Goal: Task Accomplishment & Management: Manage account settings

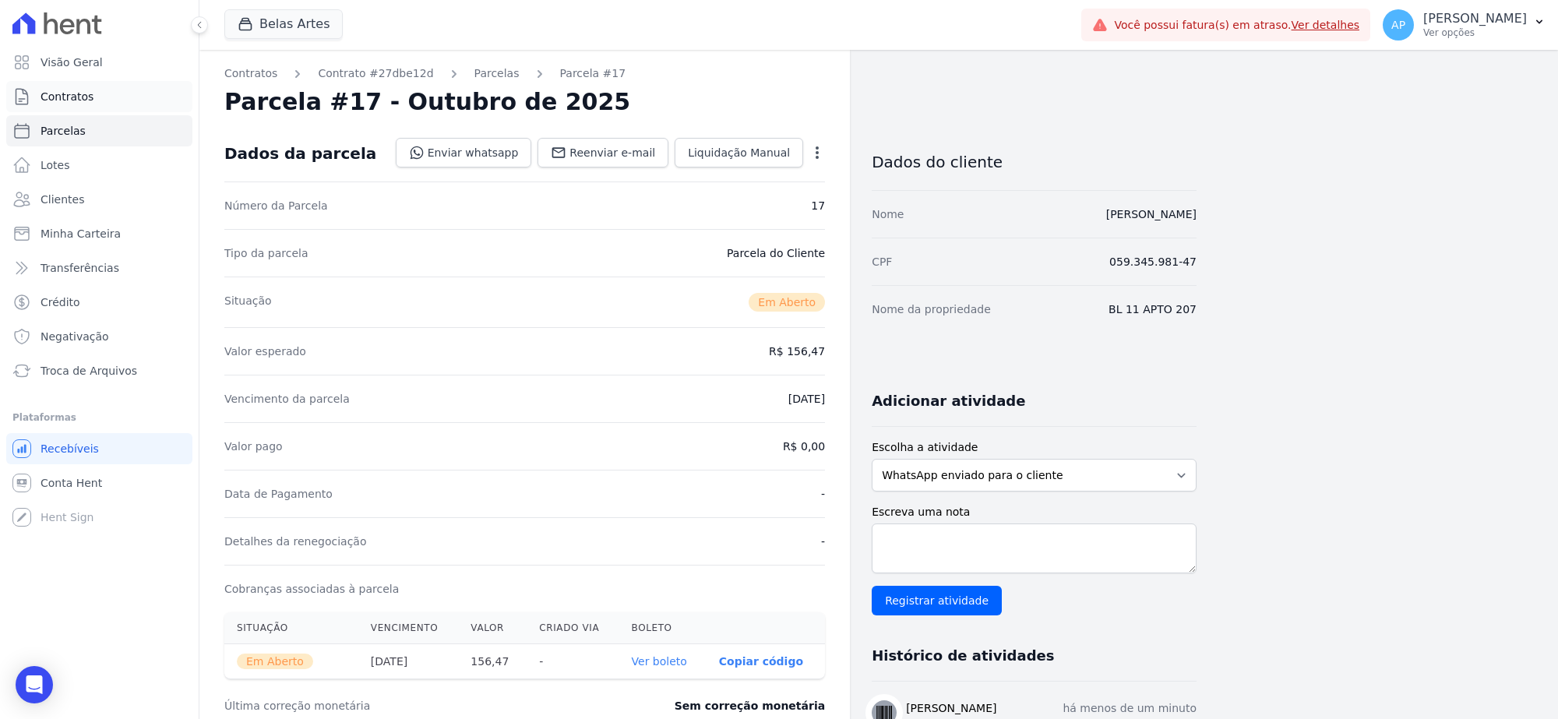
scroll to position [195, 0]
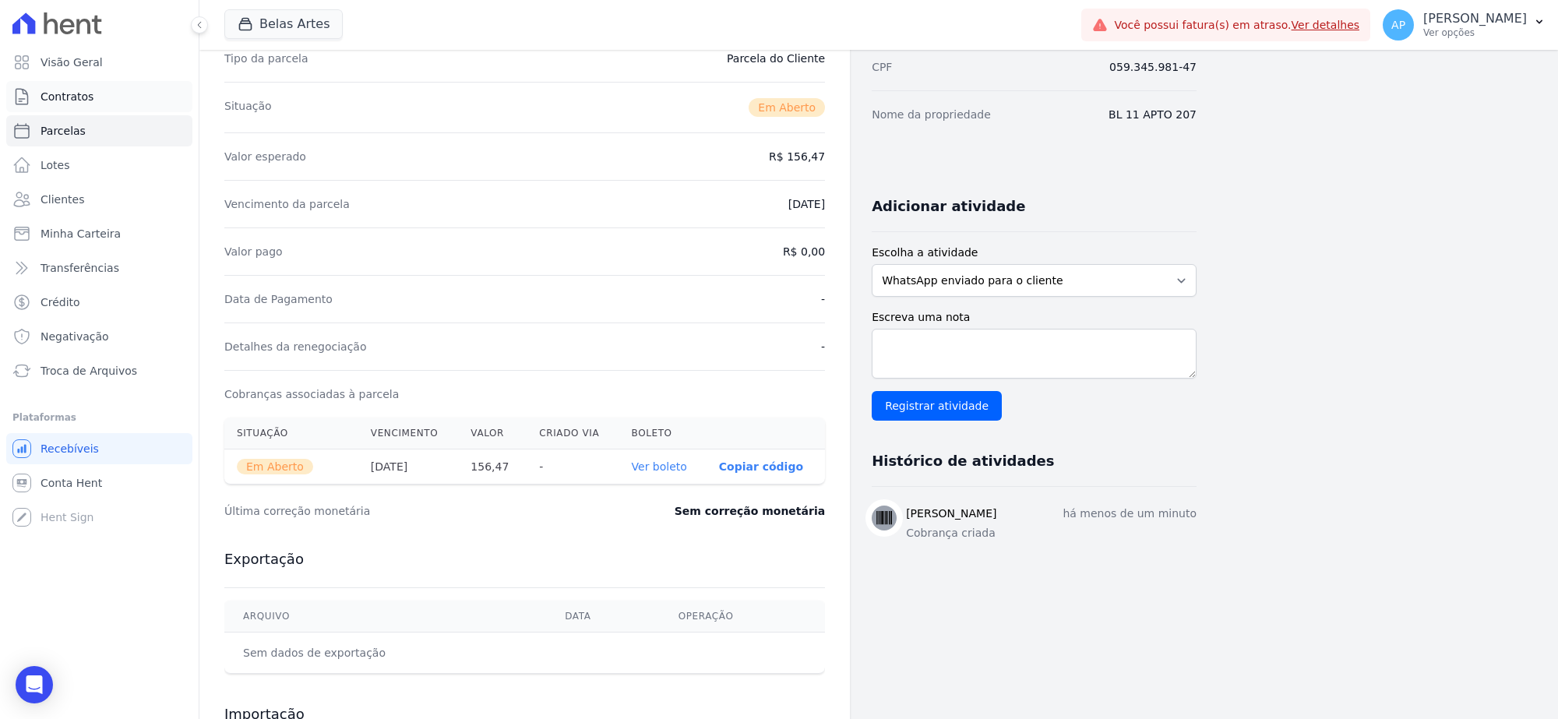
click at [75, 99] on span "Contratos" at bounding box center [67, 97] width 53 height 16
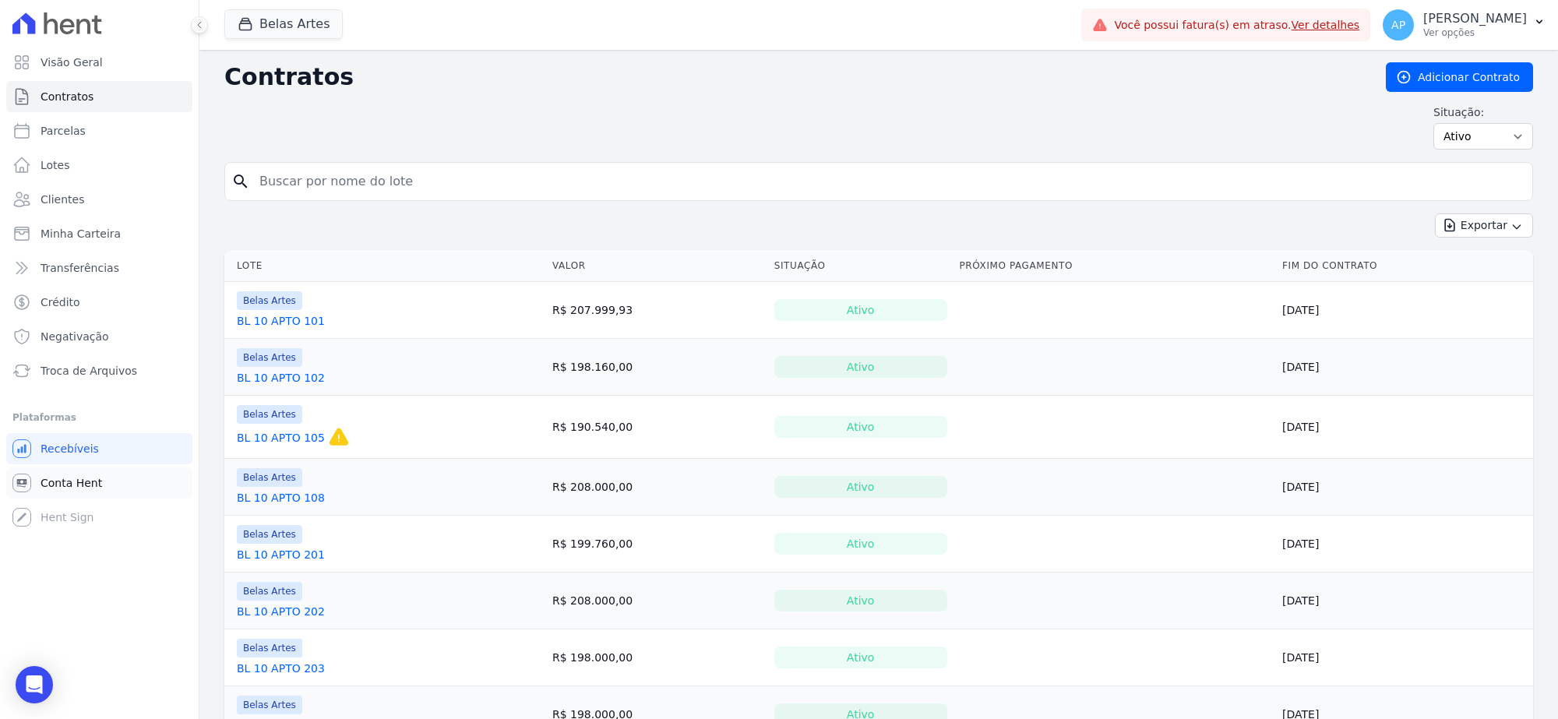
click at [86, 487] on span "Conta Hent" at bounding box center [72, 483] width 62 height 16
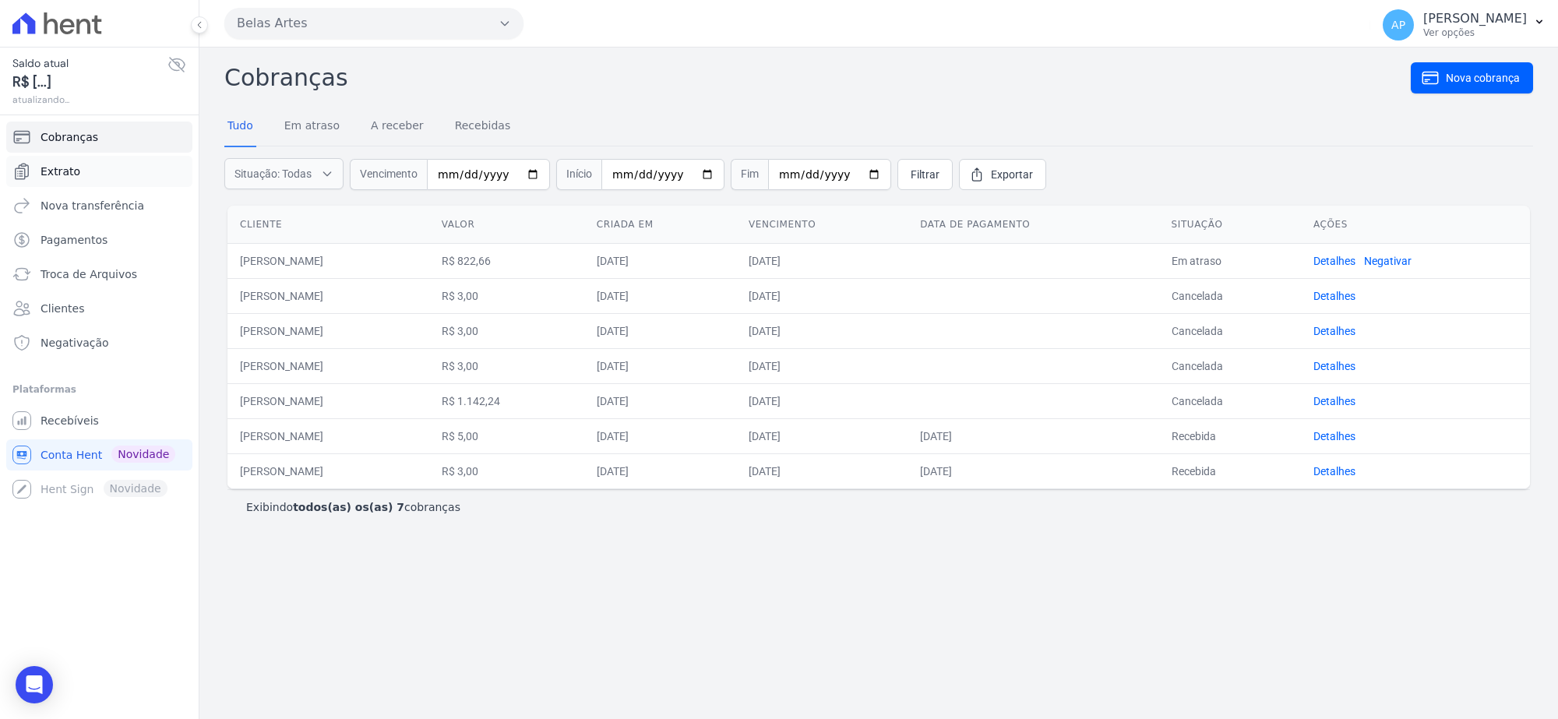
click at [94, 173] on link "Extrato" at bounding box center [99, 171] width 186 height 31
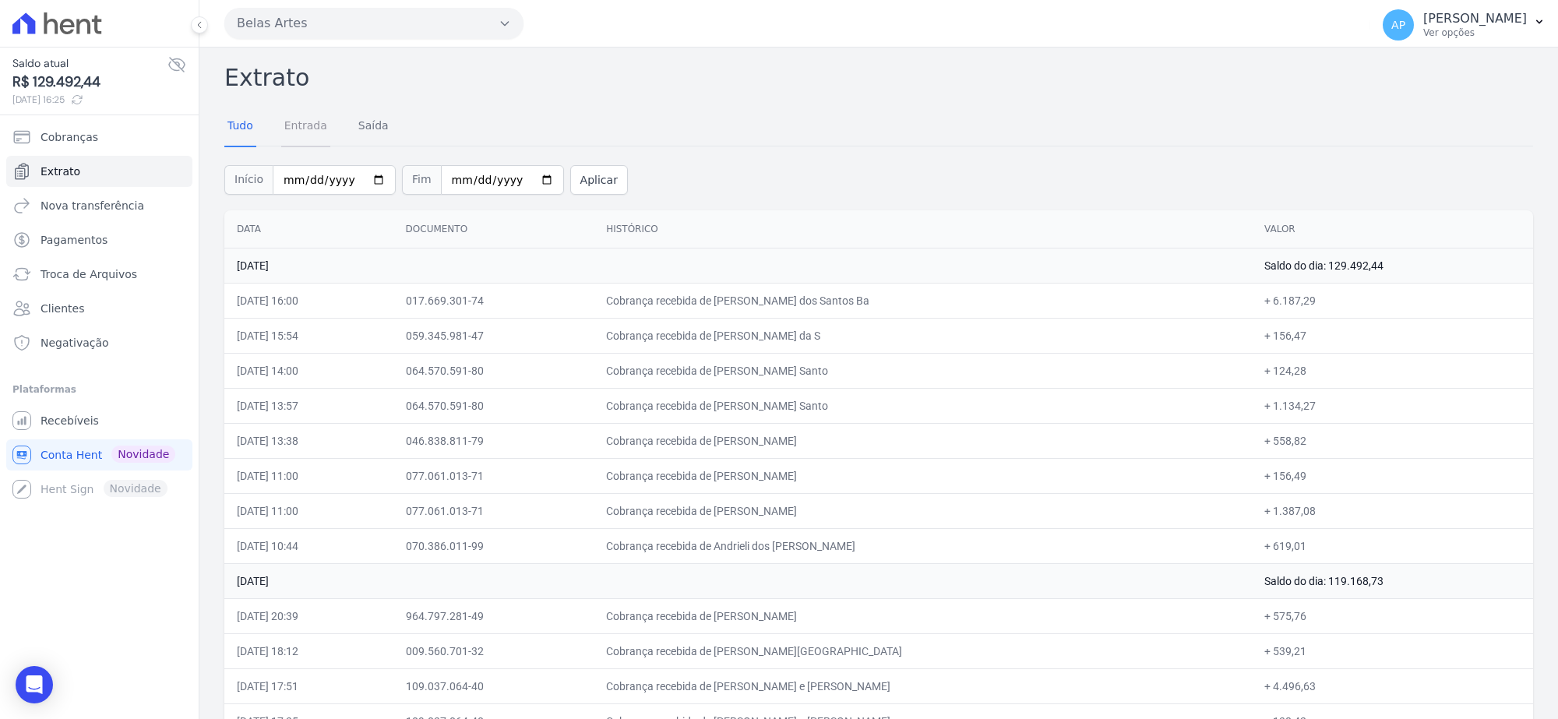
click at [320, 125] on link "Entrada" at bounding box center [305, 127] width 49 height 41
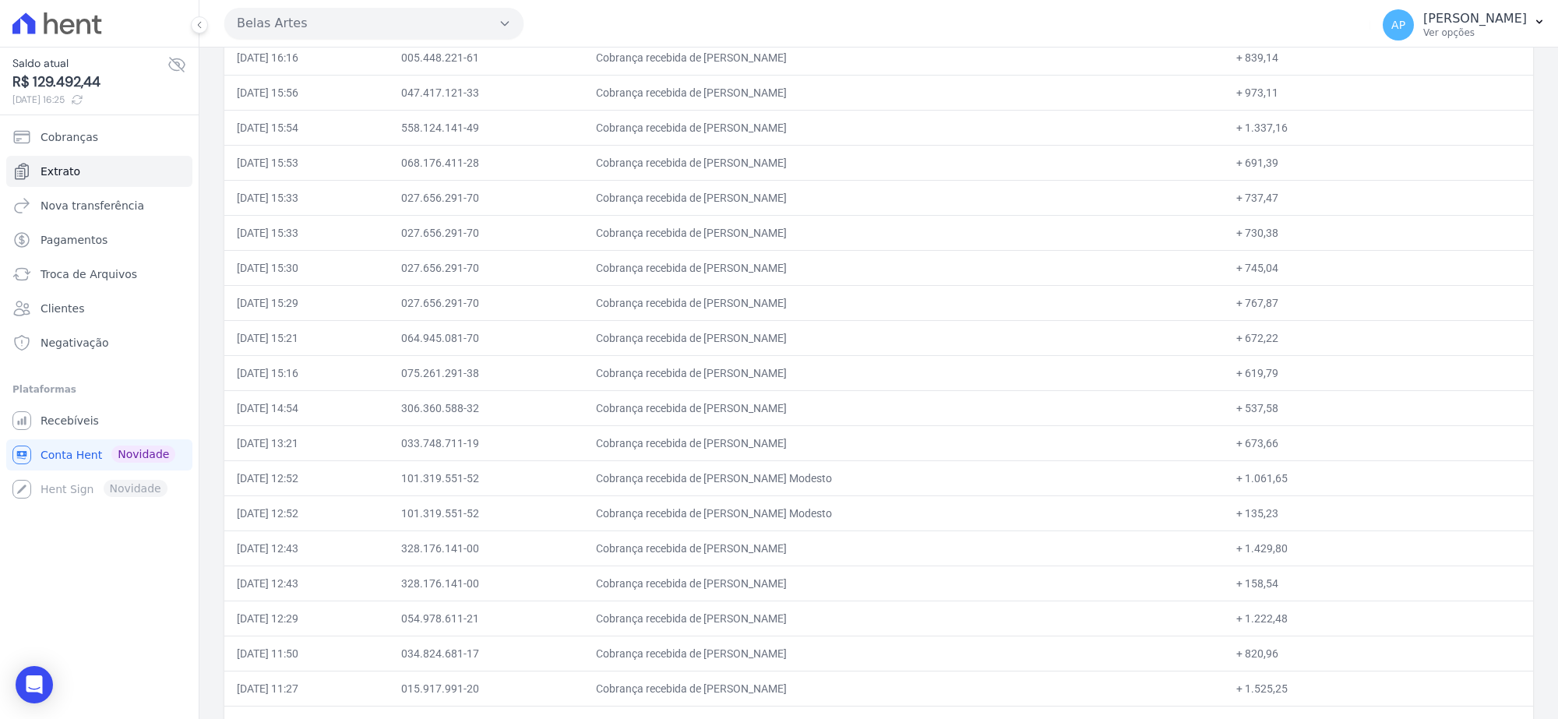
drag, startPoint x: 643, startPoint y: 383, endPoint x: 1287, endPoint y: 396, distance: 643.4
click at [1287, 390] on tr "10/10/2025, 15:16 075.261.291-38 Cobrança recebida de Juliana Mascarenhas Rosa …" at bounding box center [878, 372] width 1308 height 35
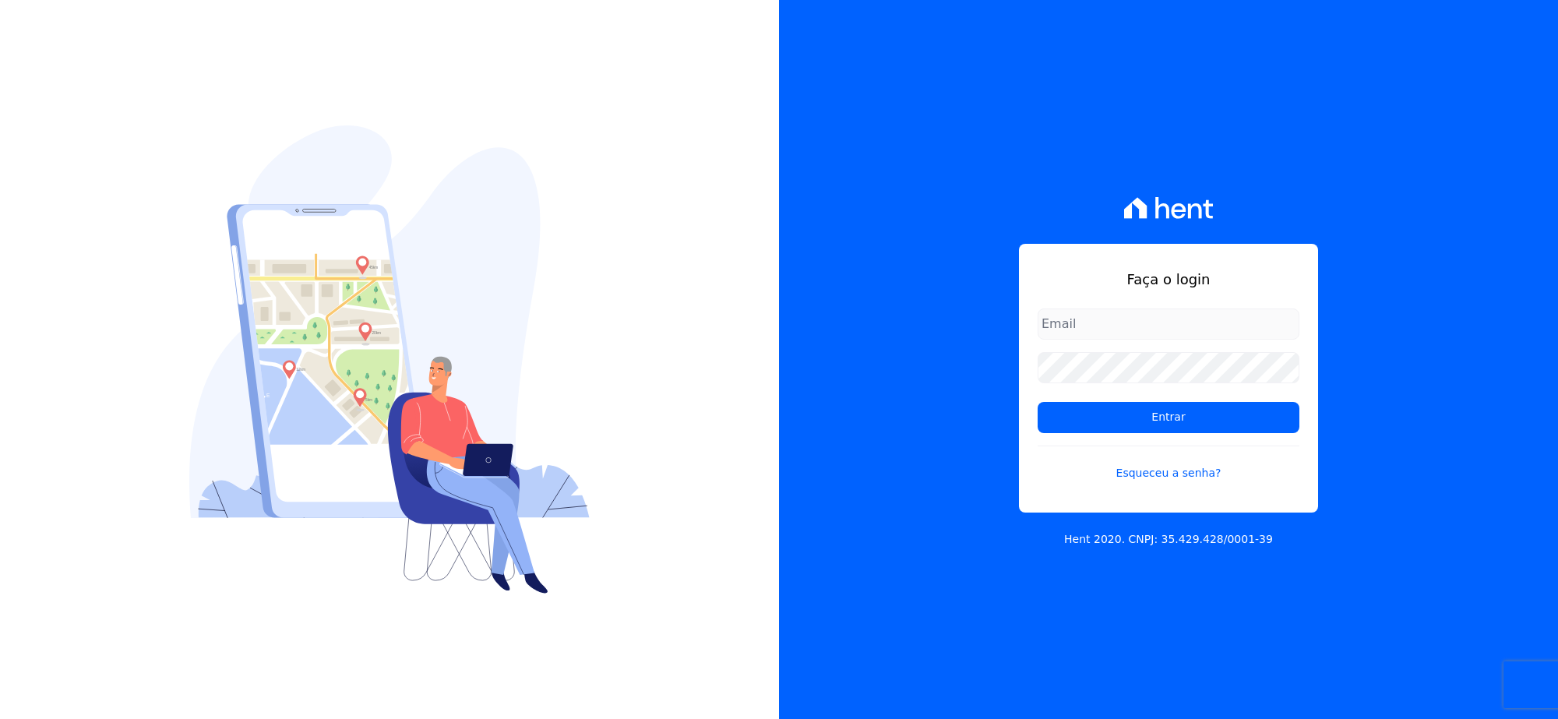
click at [1085, 317] on input "email" at bounding box center [1168, 323] width 262 height 31
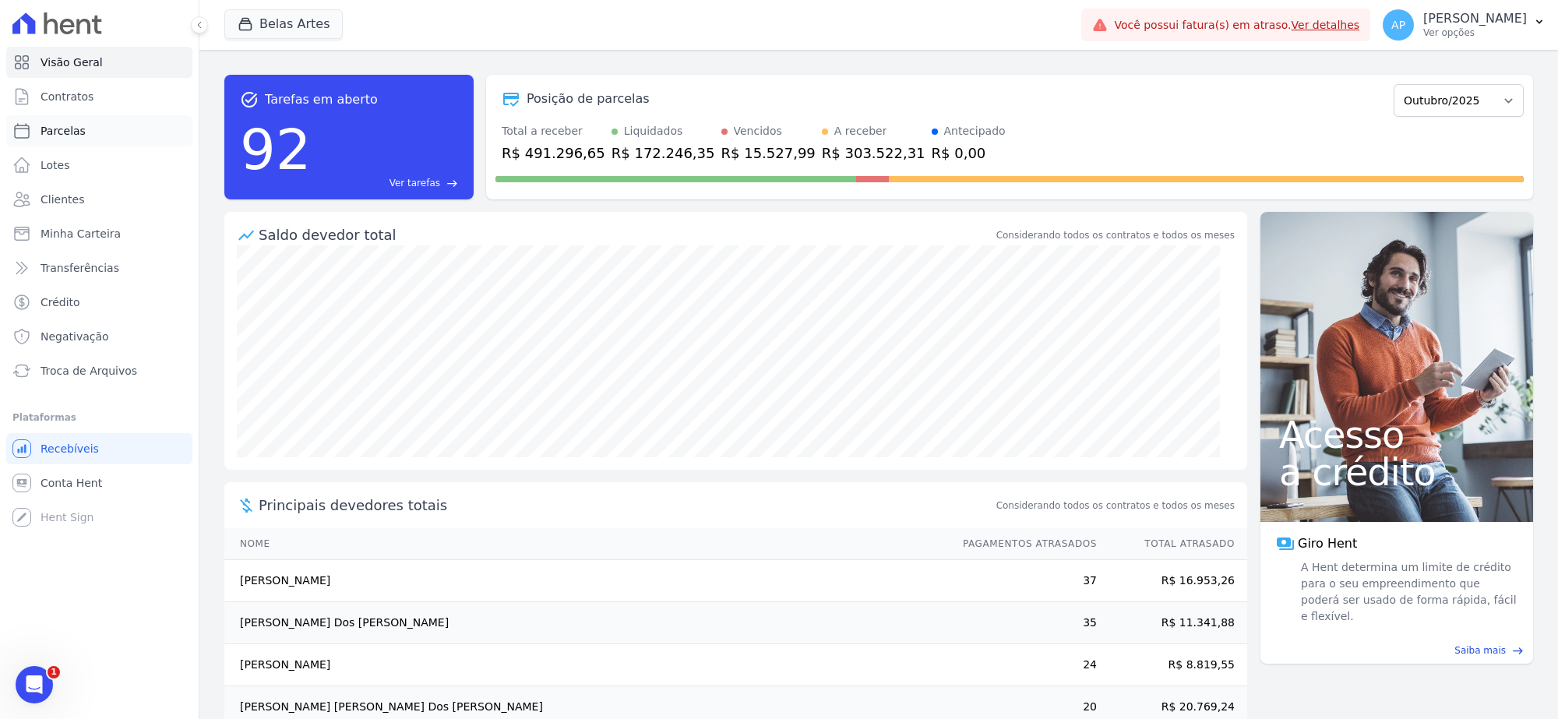
click at [71, 126] on span "Parcelas" at bounding box center [63, 131] width 45 height 16
select select
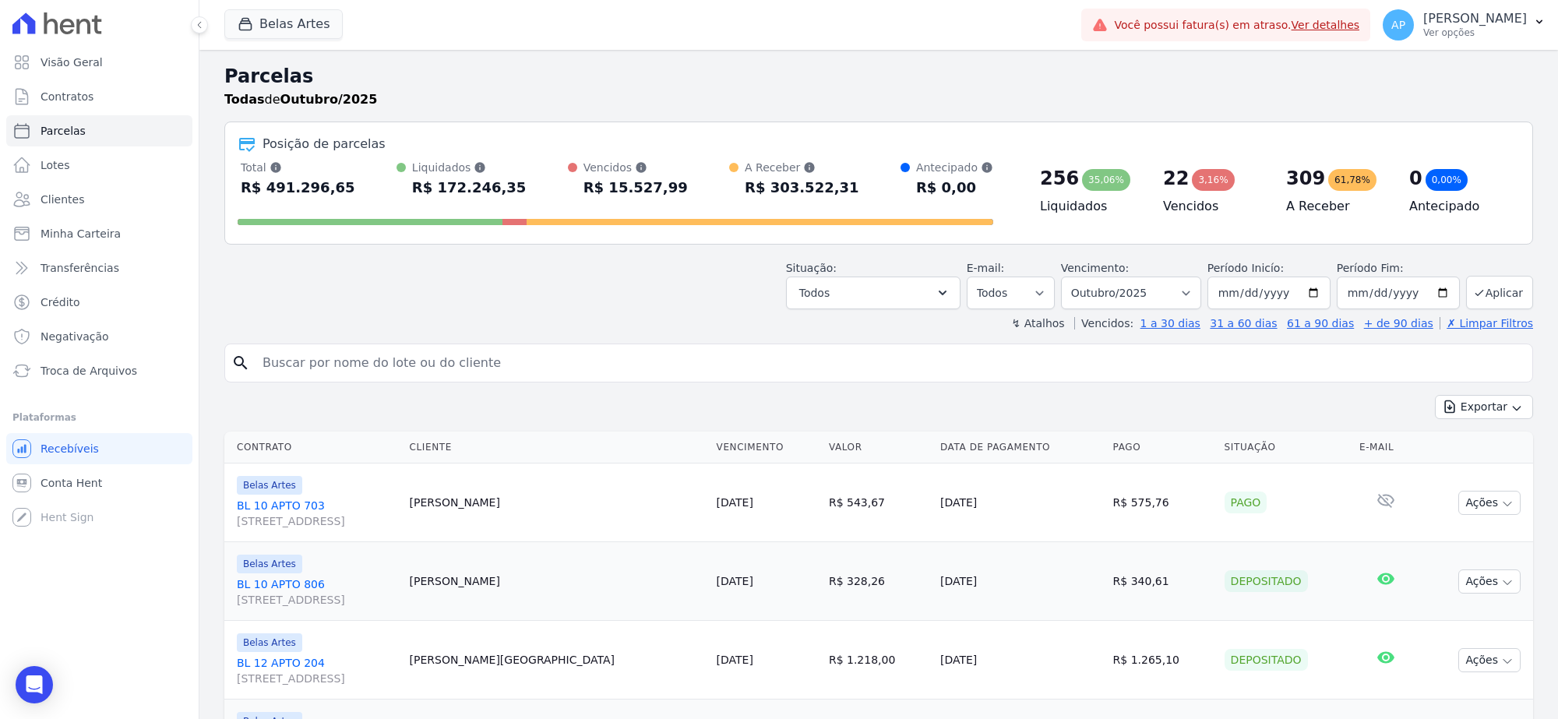
click at [463, 366] on input "search" at bounding box center [889, 362] width 1273 height 31
type input "Juliana Mascarenhas Rosa"
select select
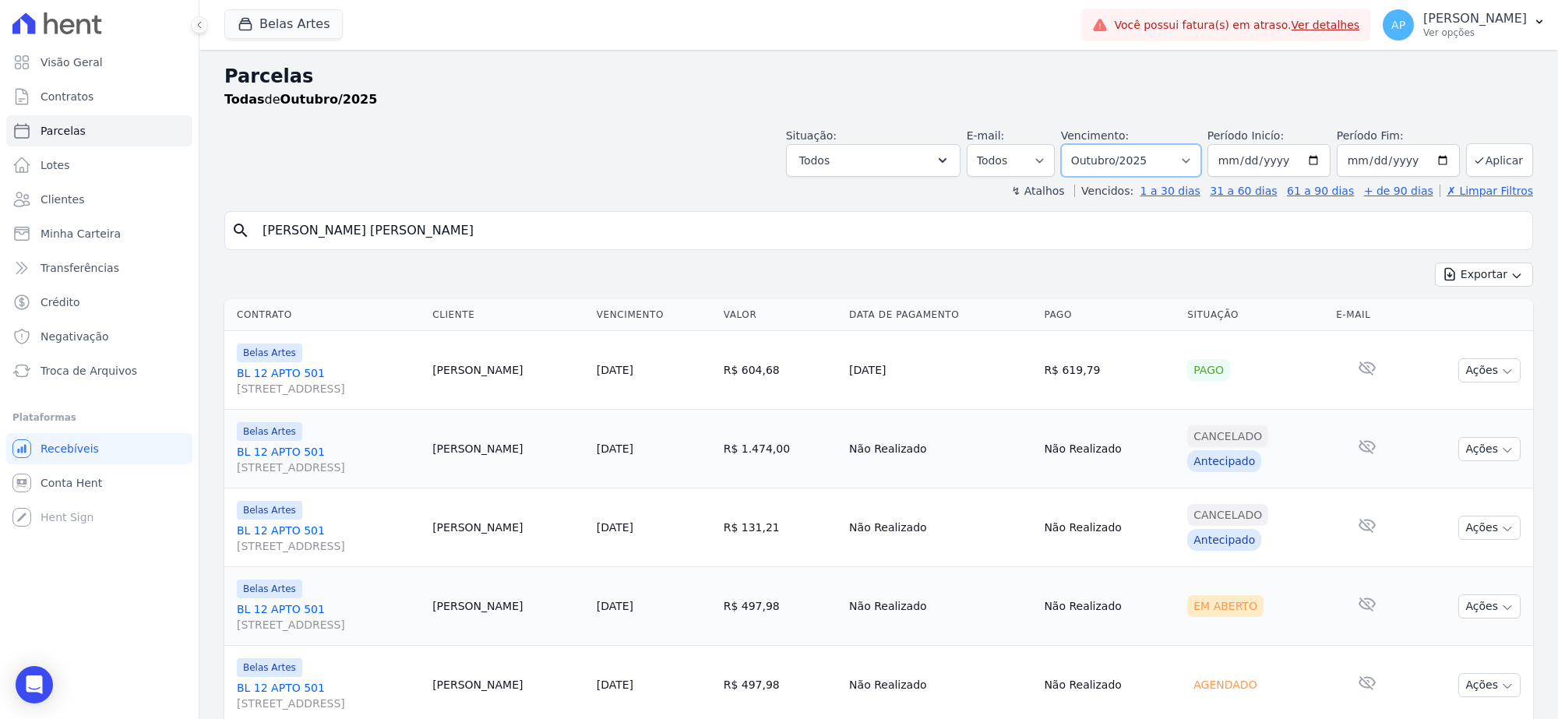
click at [1107, 153] on select "Filtrar por período ──────── Todos os meses Setembro/2022 Outubro/2022 Novembro…" at bounding box center [1131, 160] width 140 height 33
select select "09/2025"
click at [1066, 144] on select "Filtrar por período ──────── Todos os meses Setembro/2022 Outubro/2022 Novembro…" at bounding box center [1131, 160] width 140 height 33
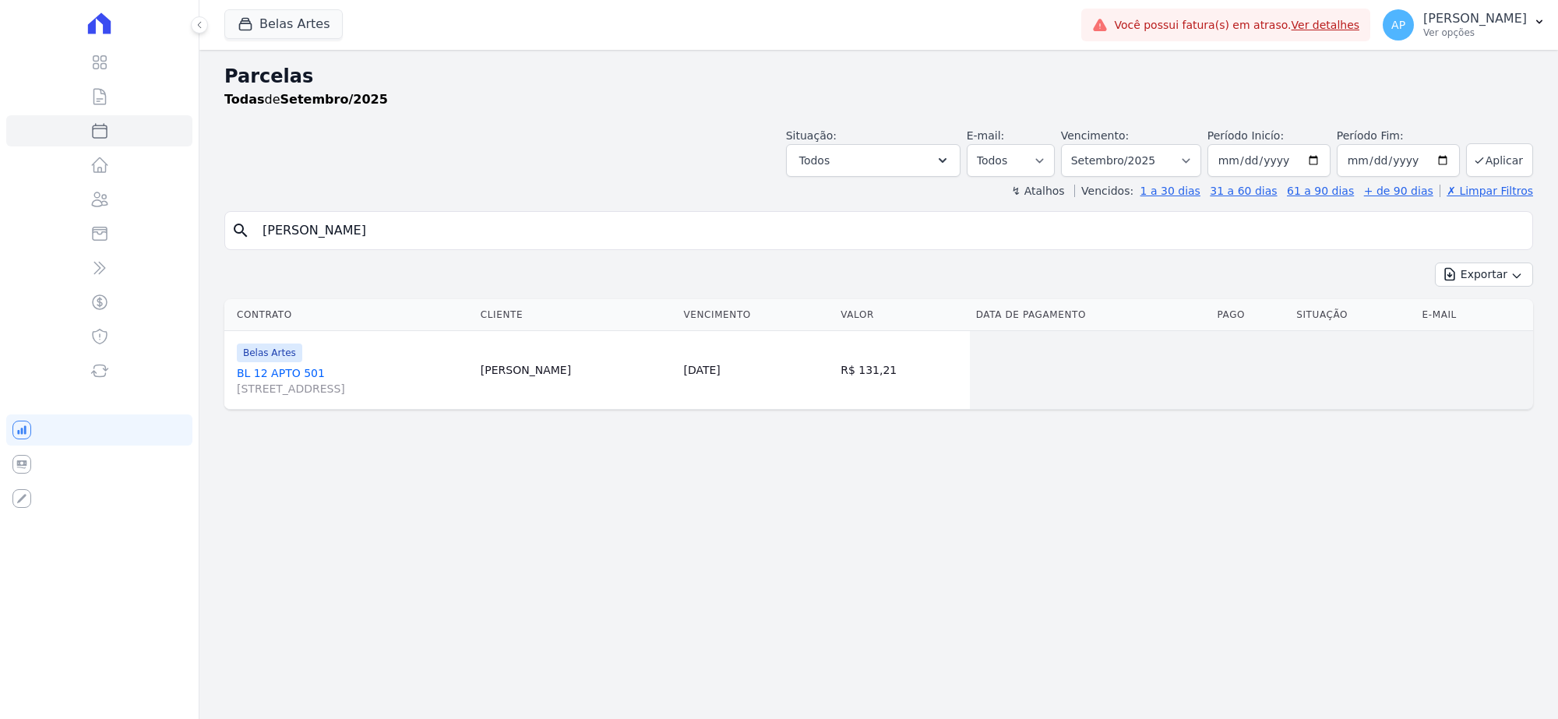
select select
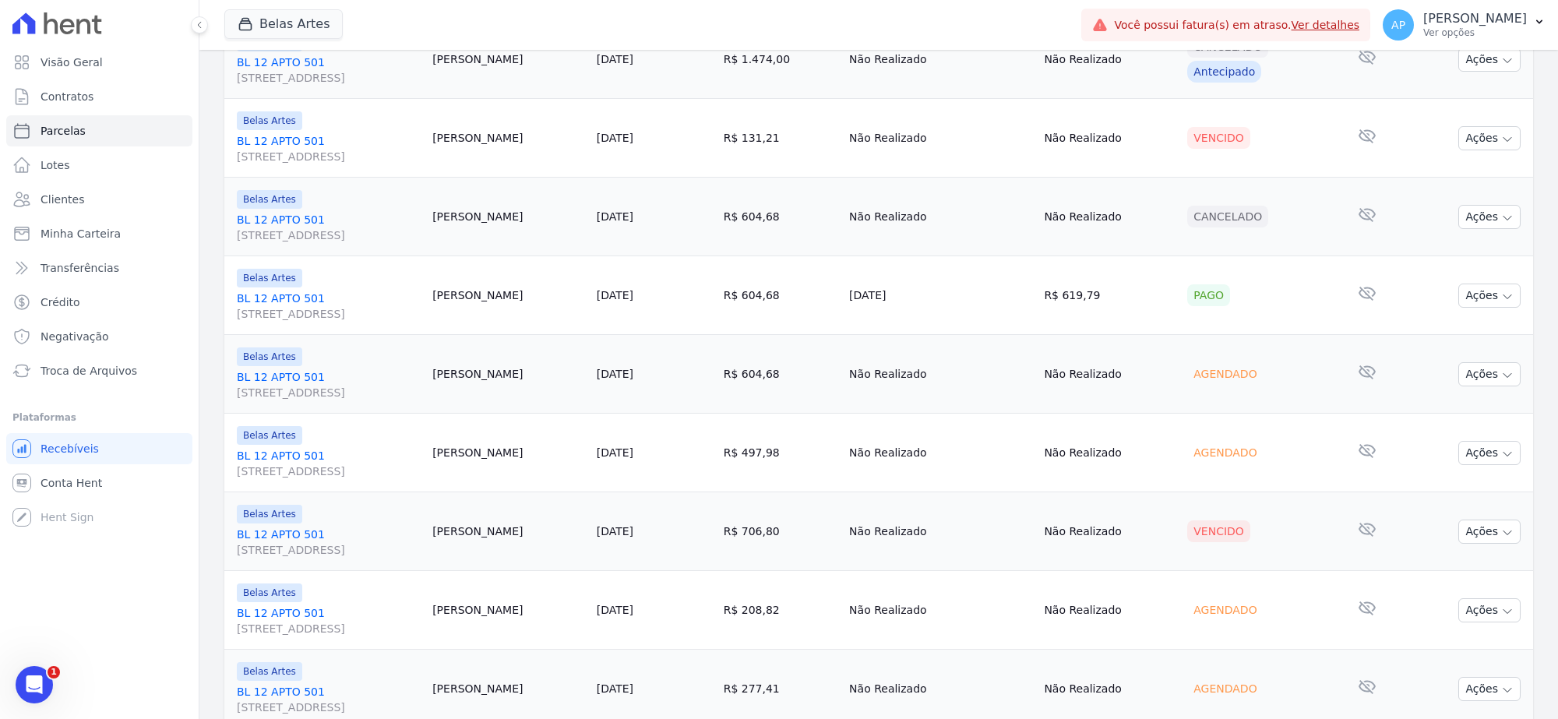
scroll to position [487, 0]
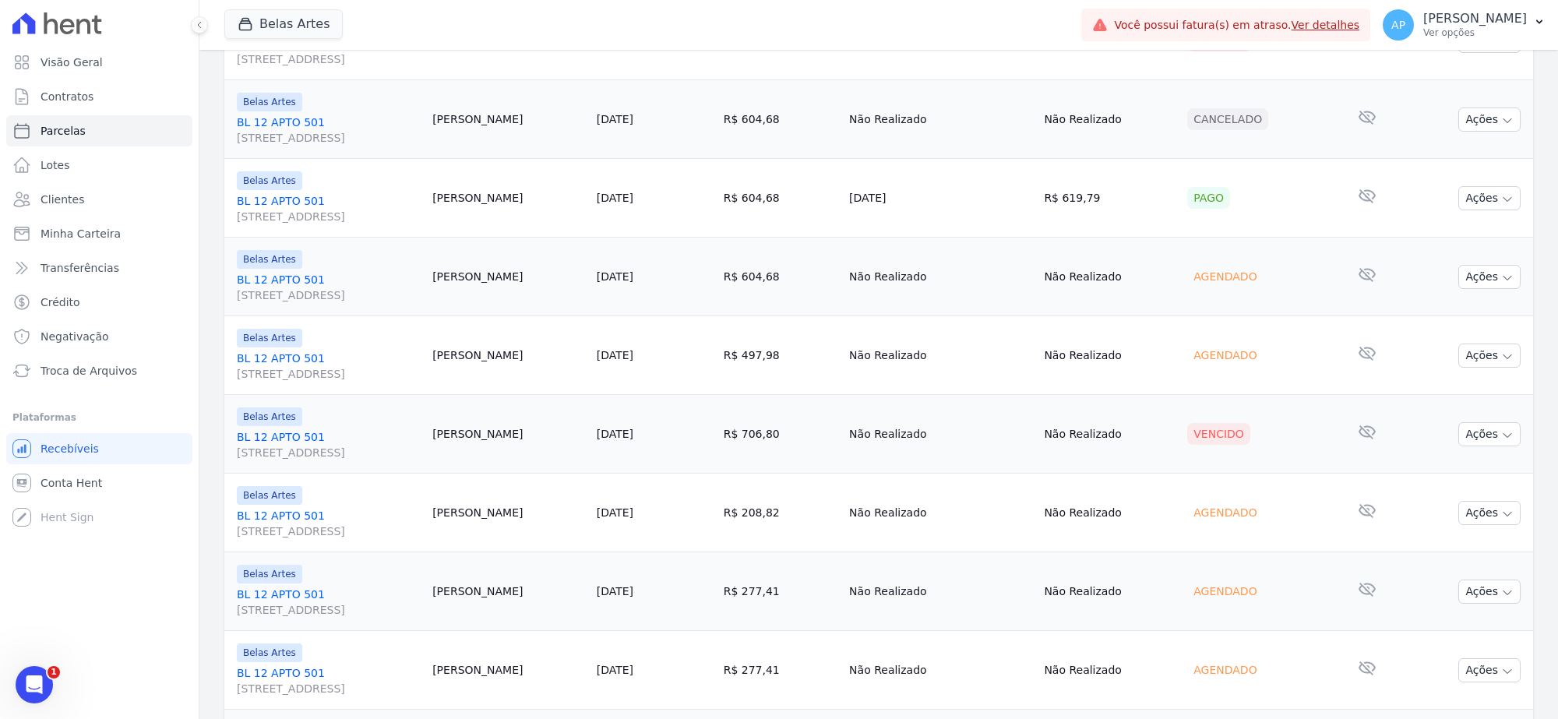
click at [288, 279] on link "BL 12 APTO 501 Rua 16, 1144, Fortaleza" at bounding box center [328, 287] width 183 height 31
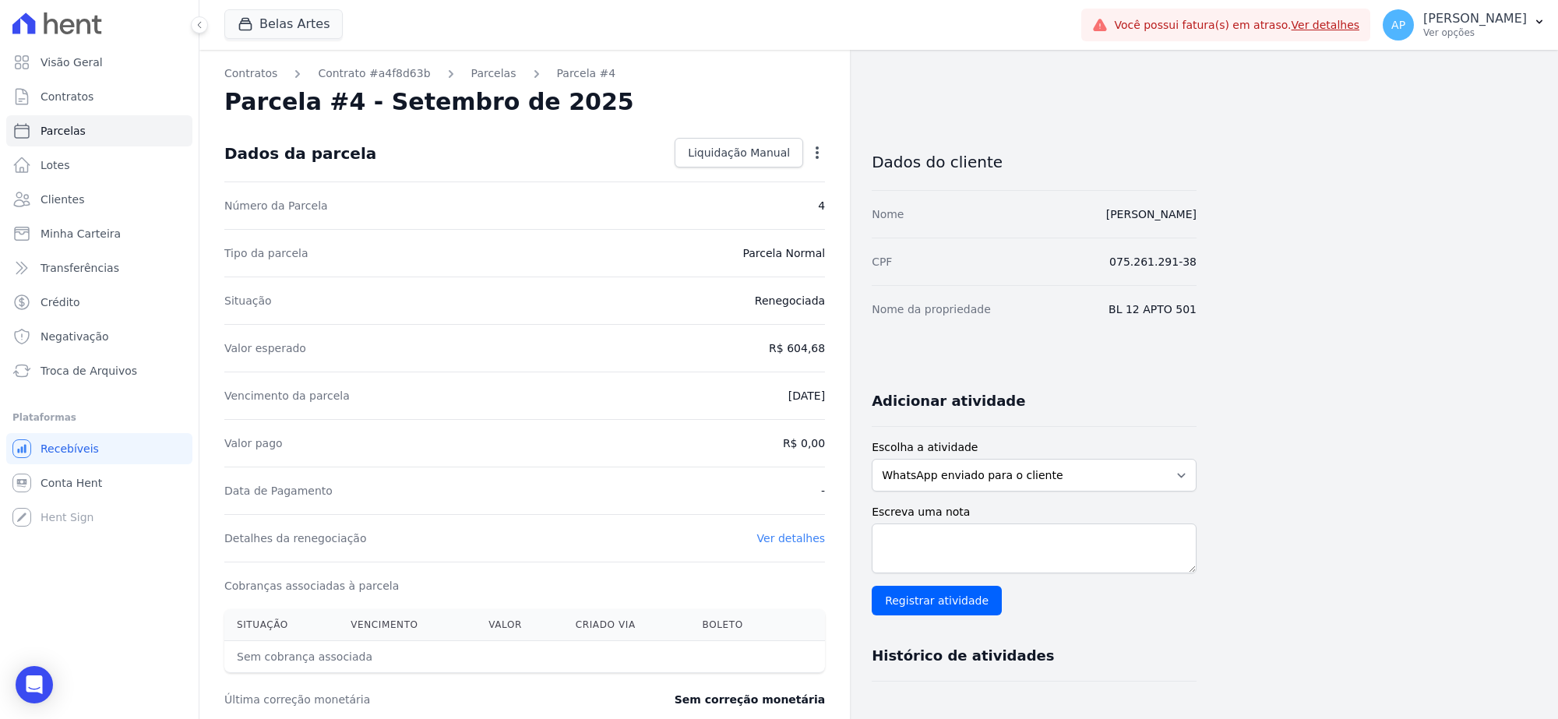
select select
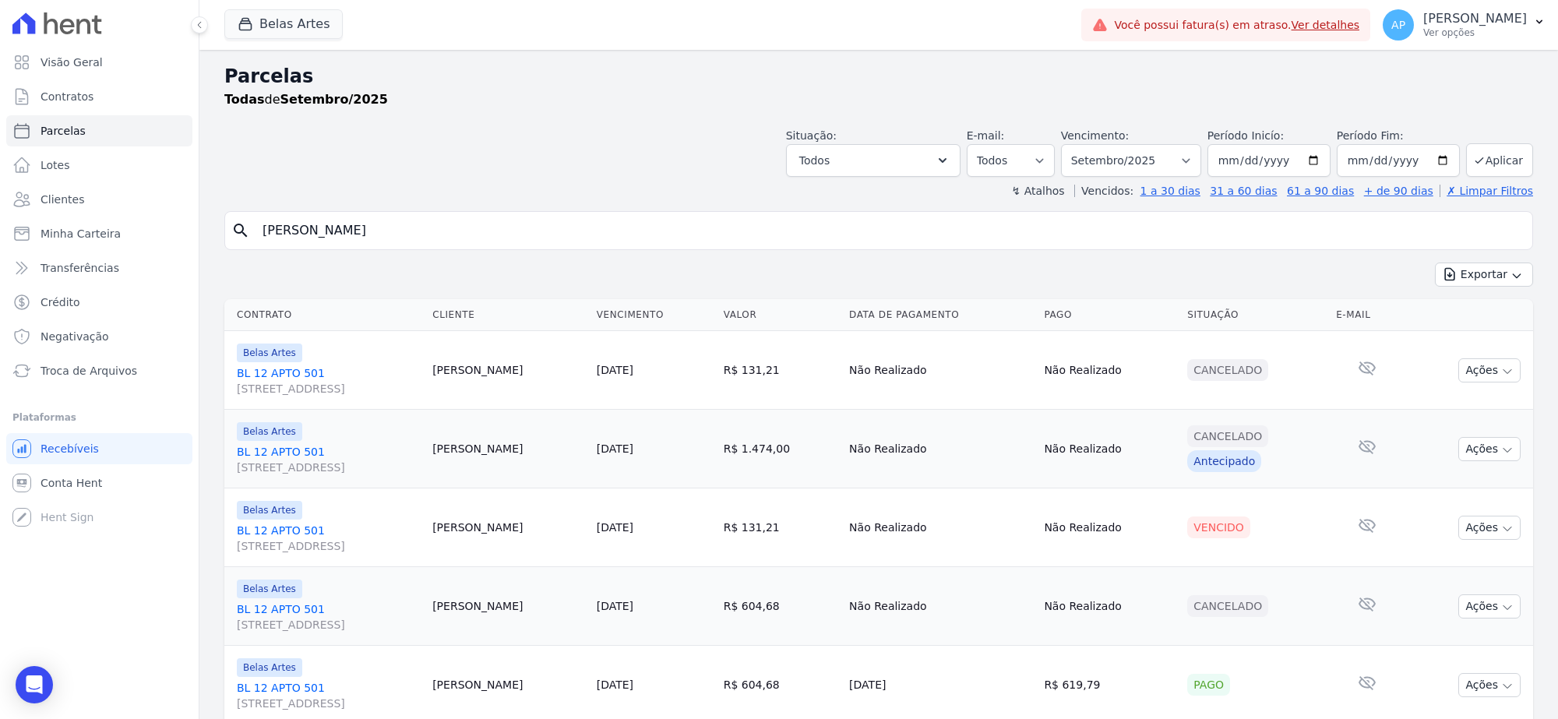
scroll to position [195, 0]
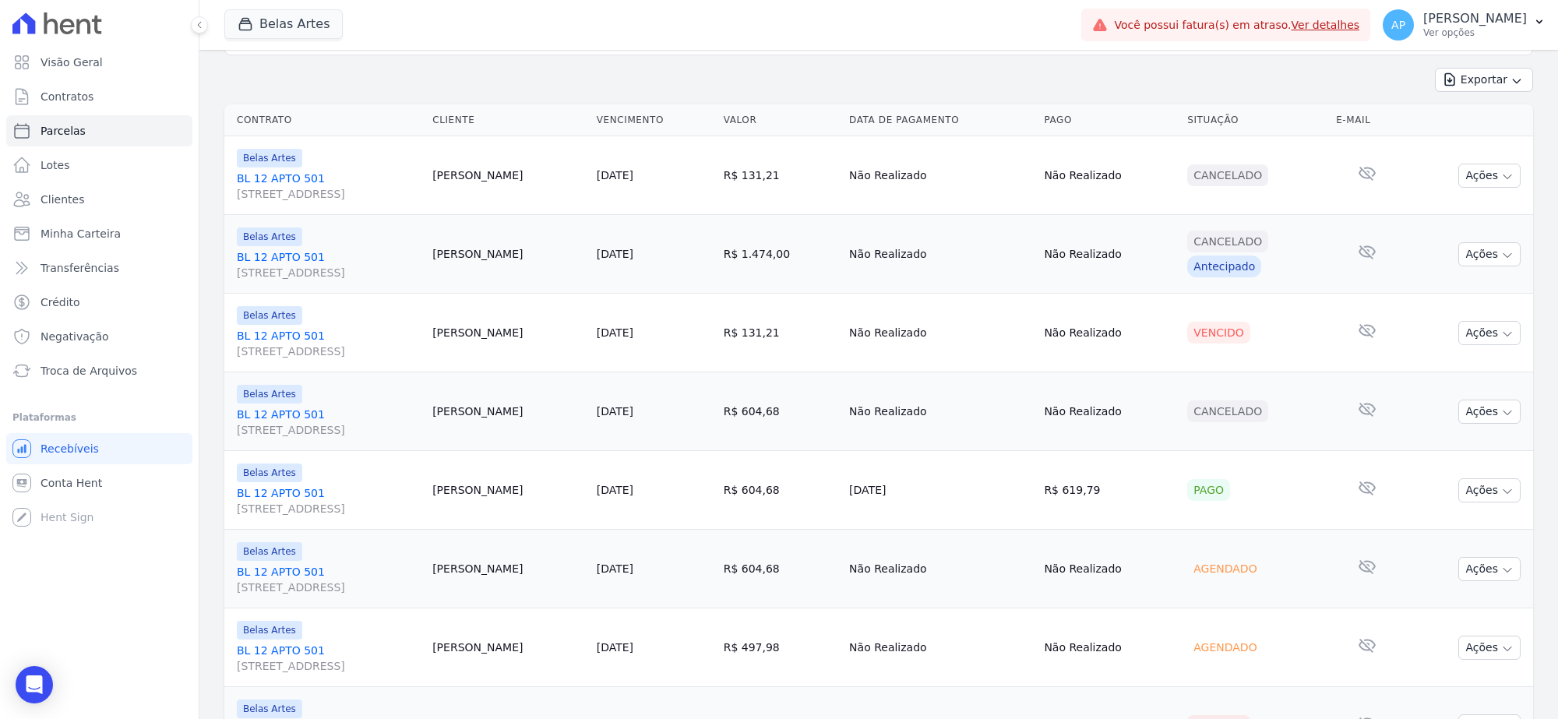
drag, startPoint x: 715, startPoint y: 175, endPoint x: 738, endPoint y: 180, distance: 23.1
click at [738, 180] on td "R$ 131,21" at bounding box center [779, 175] width 125 height 79
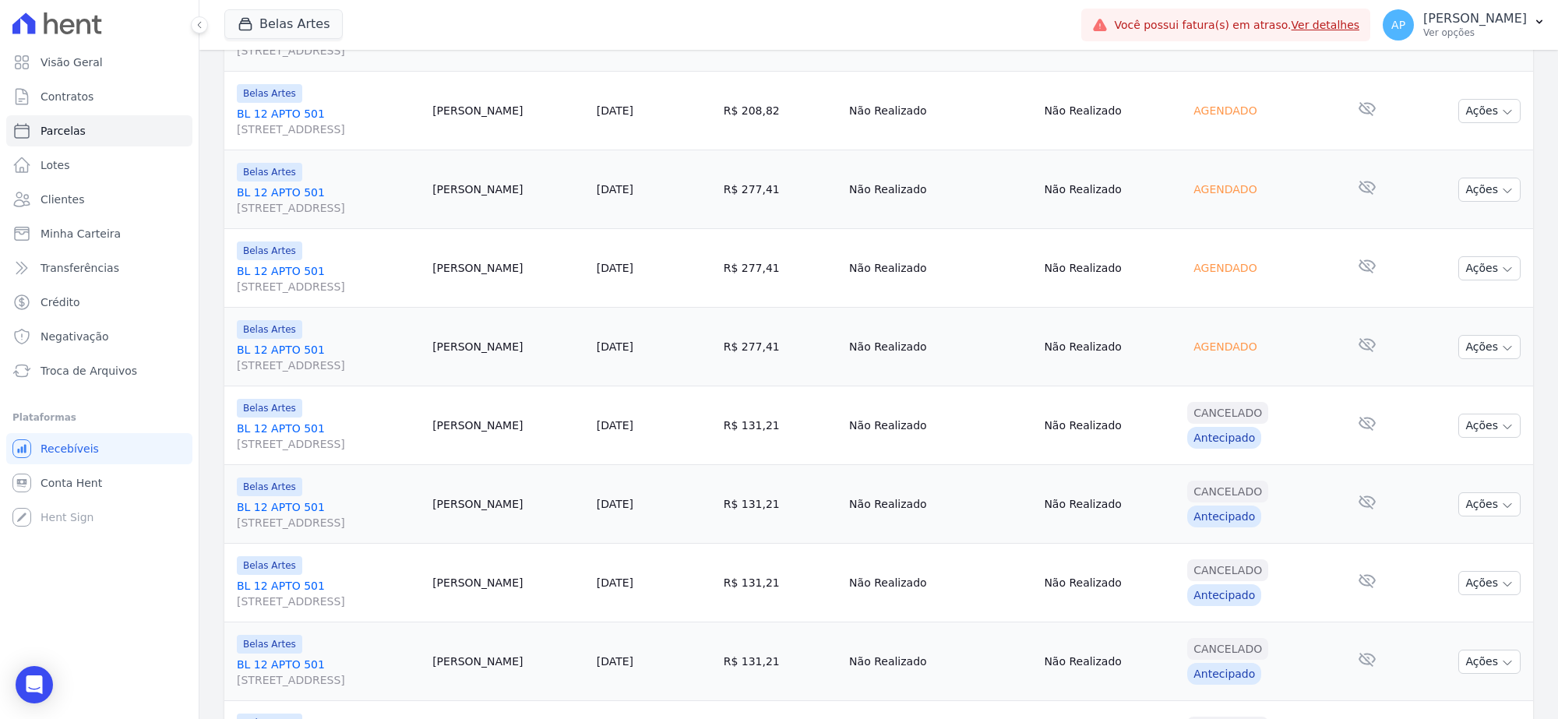
scroll to position [499, 0]
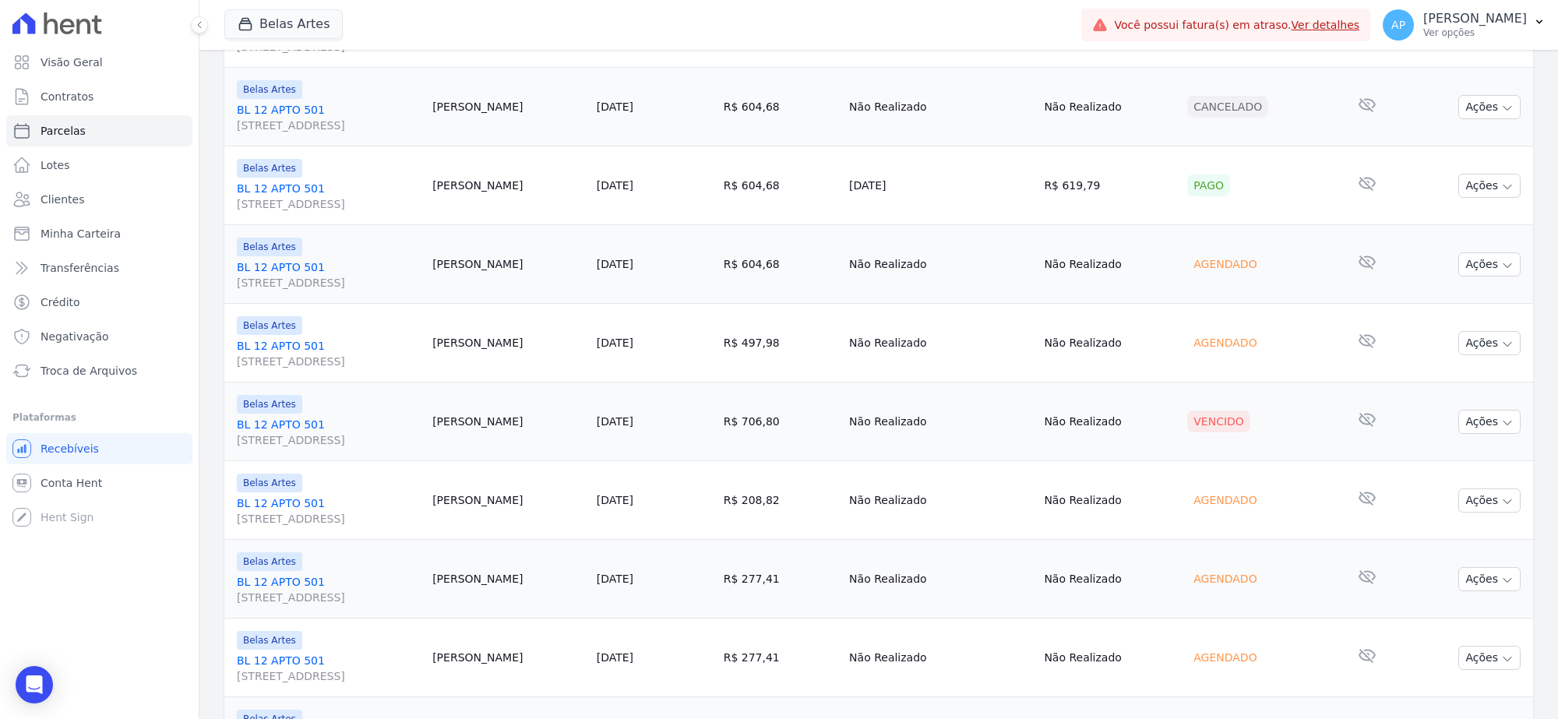
click at [291, 185] on link "BL 12 APTO 501 Rua 16, 1144, Fortaleza" at bounding box center [328, 196] width 183 height 31
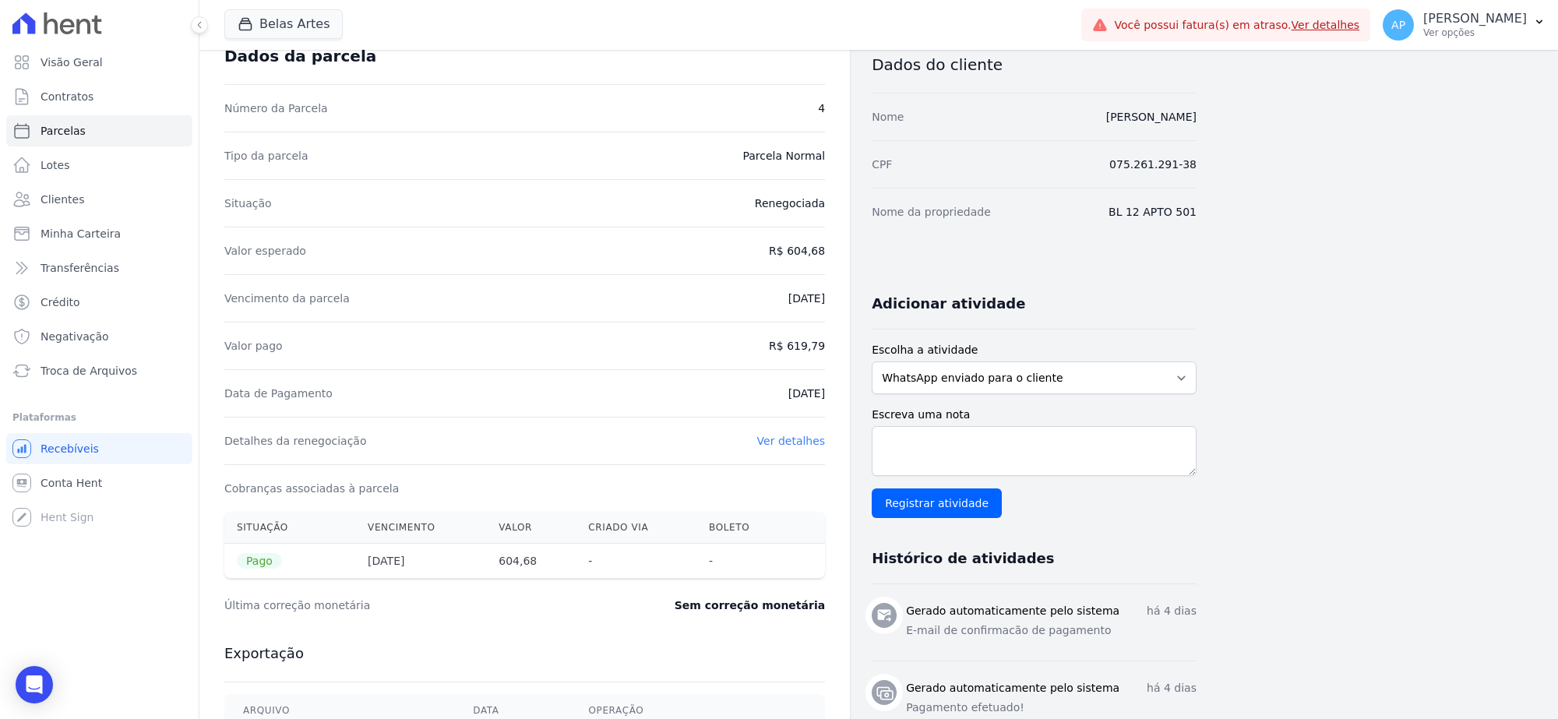
scroll to position [195, 0]
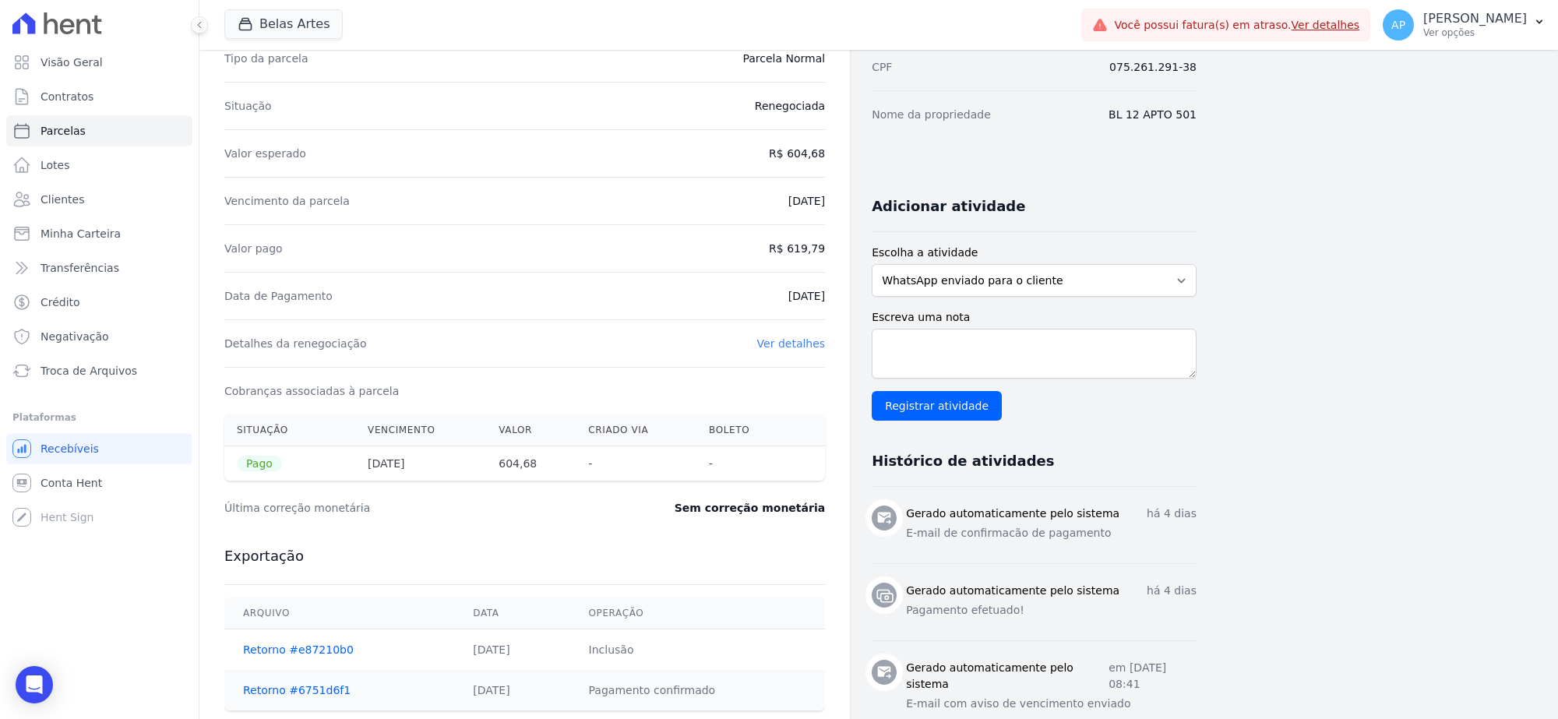
click at [792, 343] on link "Ver detalhes" at bounding box center [791, 343] width 69 height 12
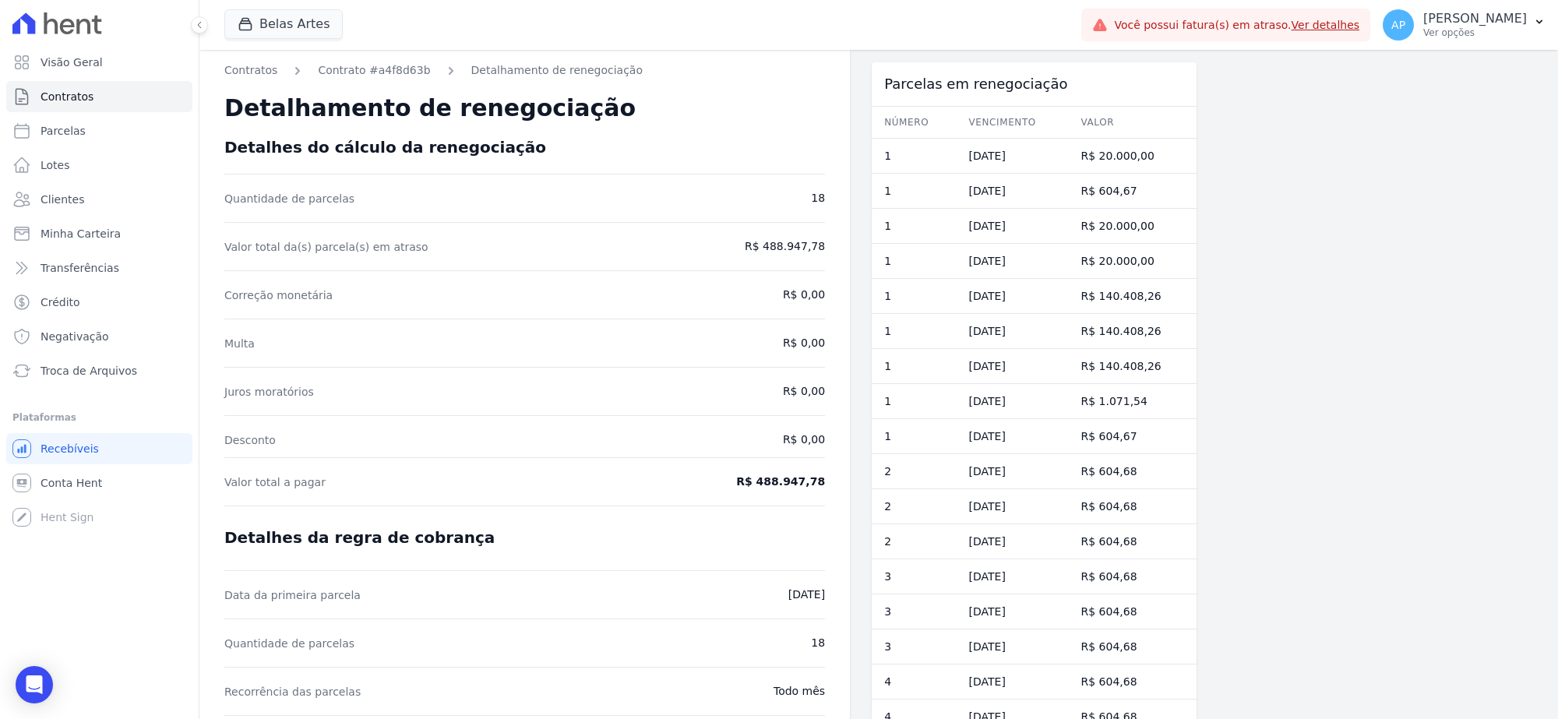
scroll to position [65, 0]
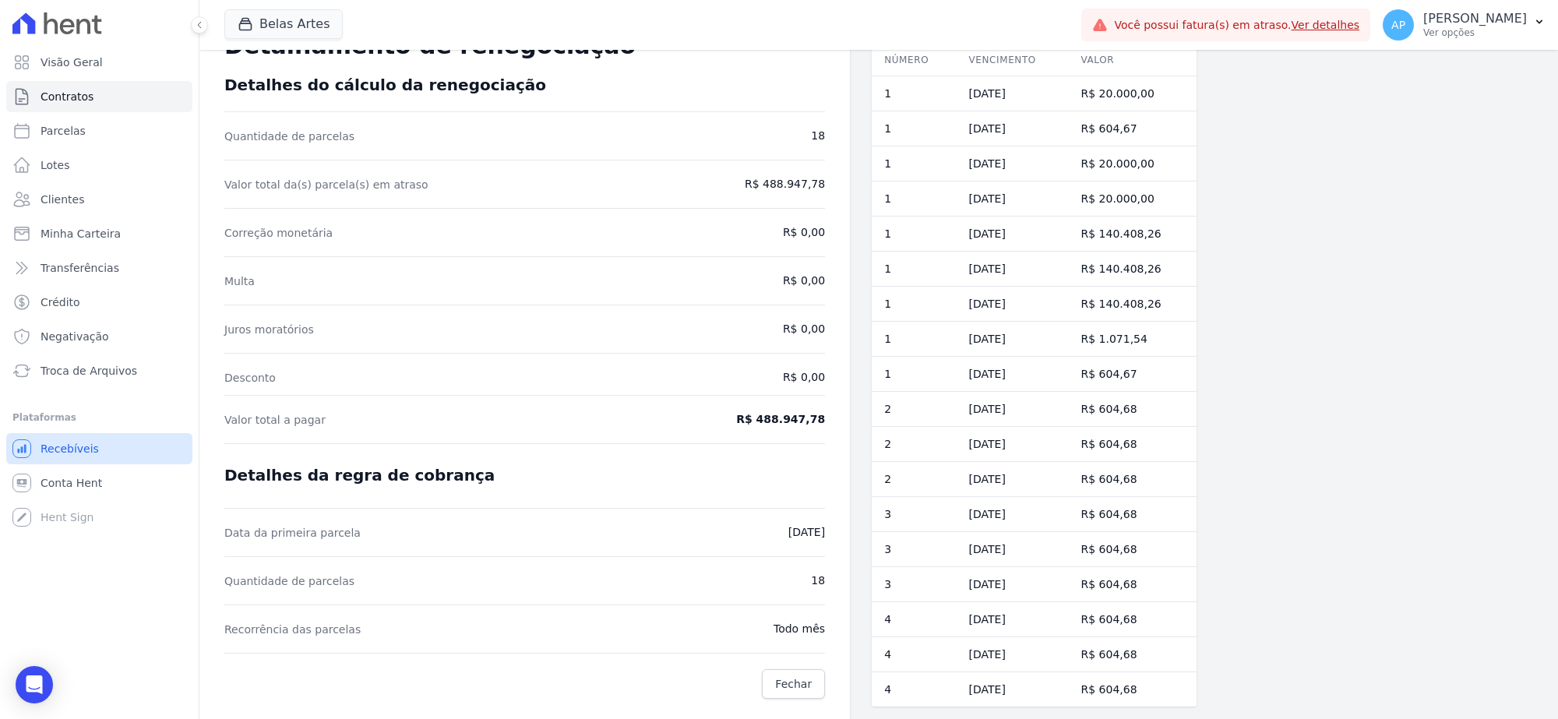
click at [72, 449] on span "Recebíveis" at bounding box center [70, 449] width 58 height 16
click at [71, 126] on span "Parcelas" at bounding box center [63, 131] width 45 height 16
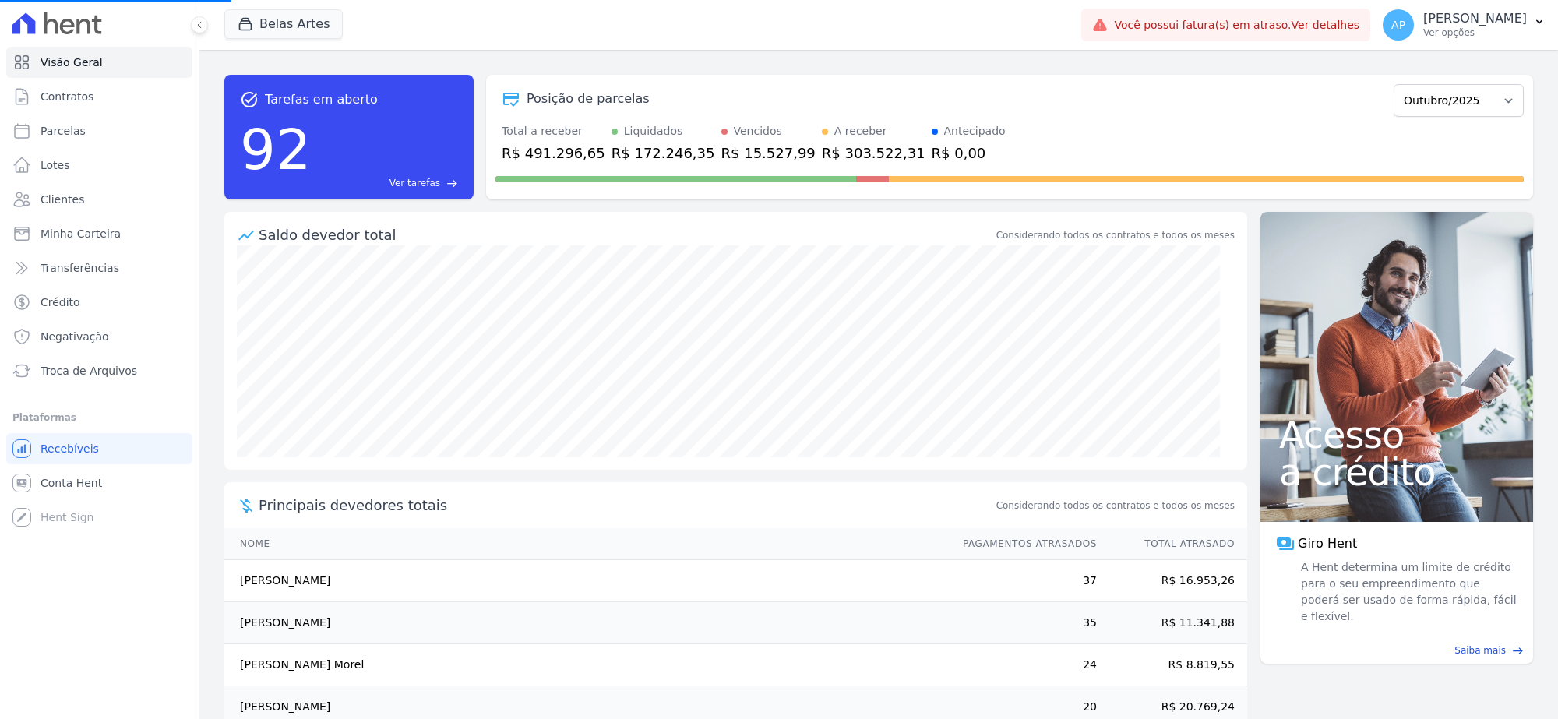
select select
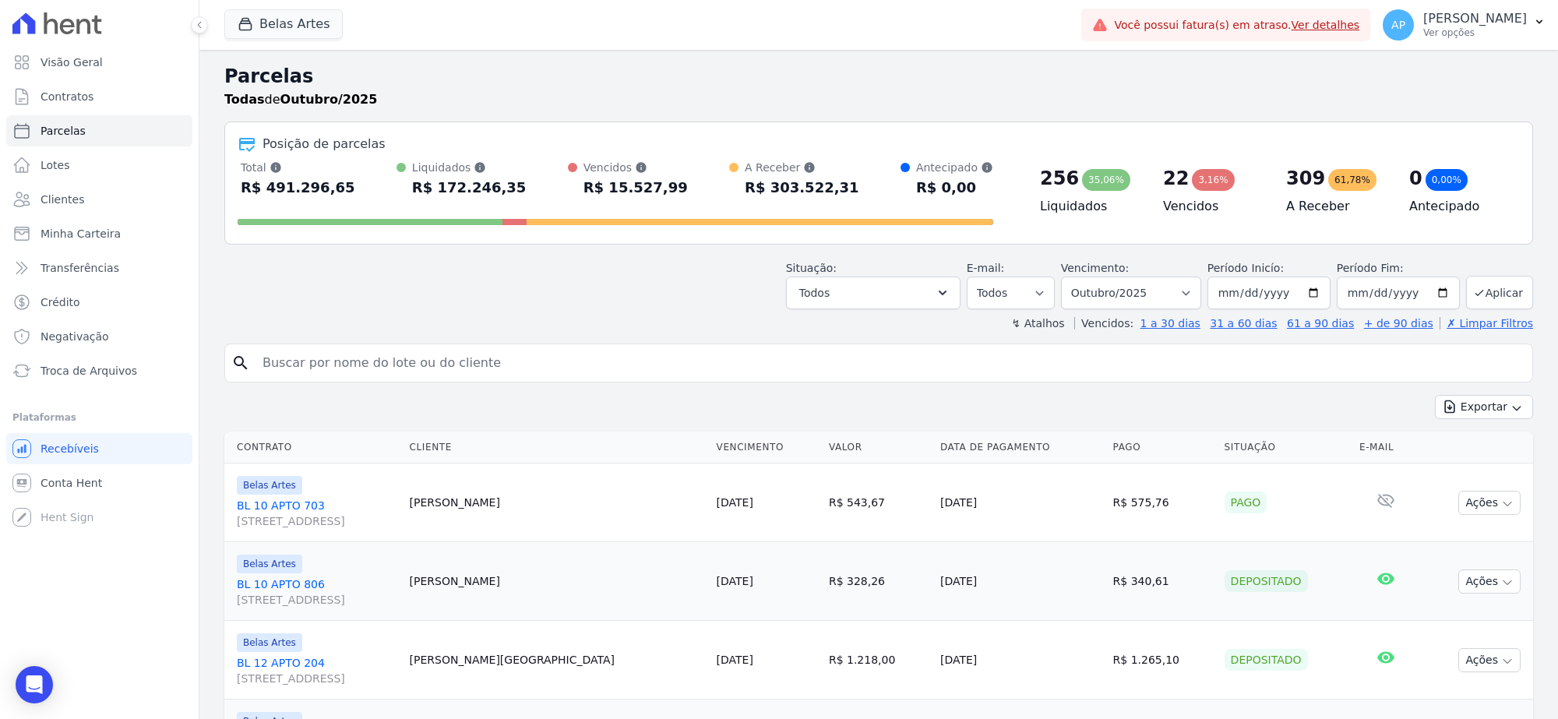
click at [321, 355] on input "search" at bounding box center [889, 362] width 1273 height 31
type input "jenn"
select select
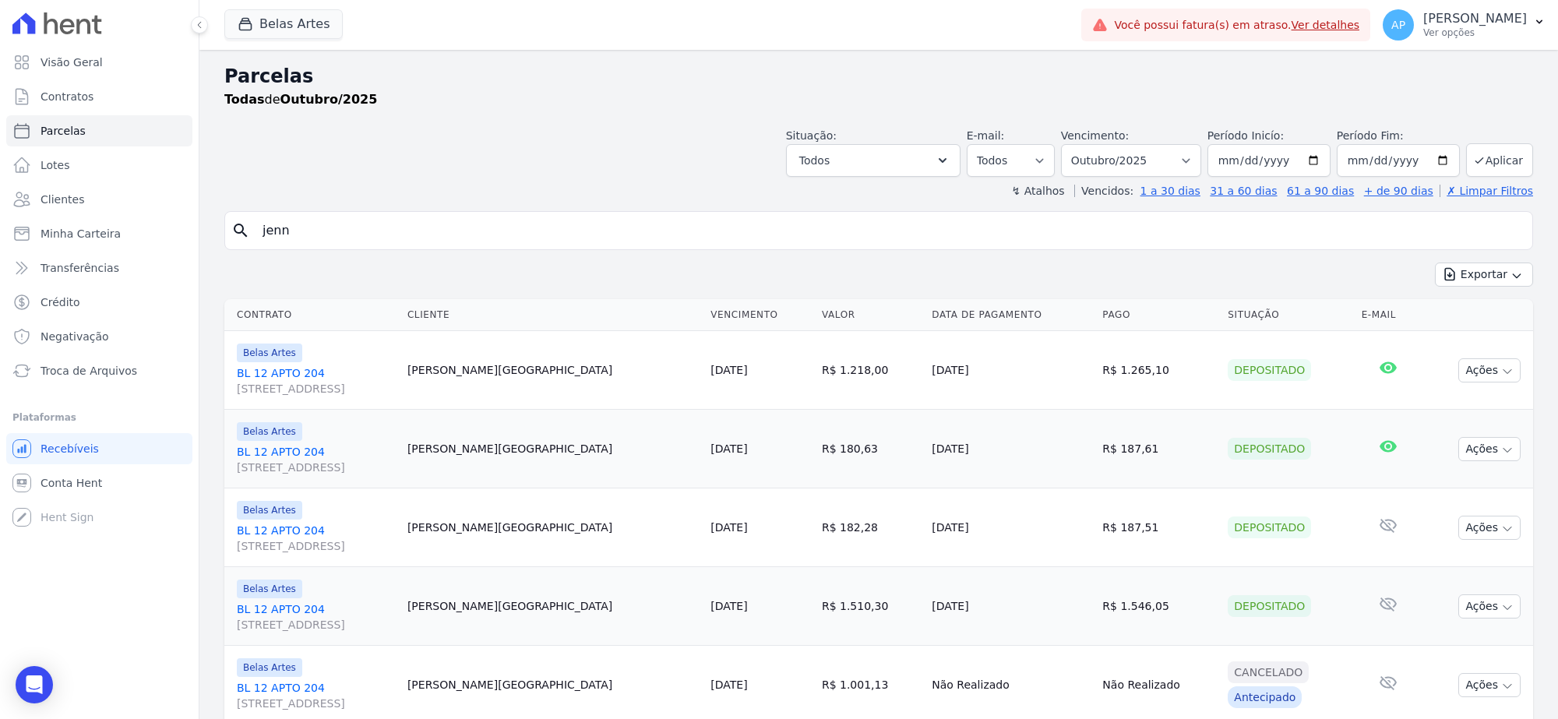
scroll to position [389, 0]
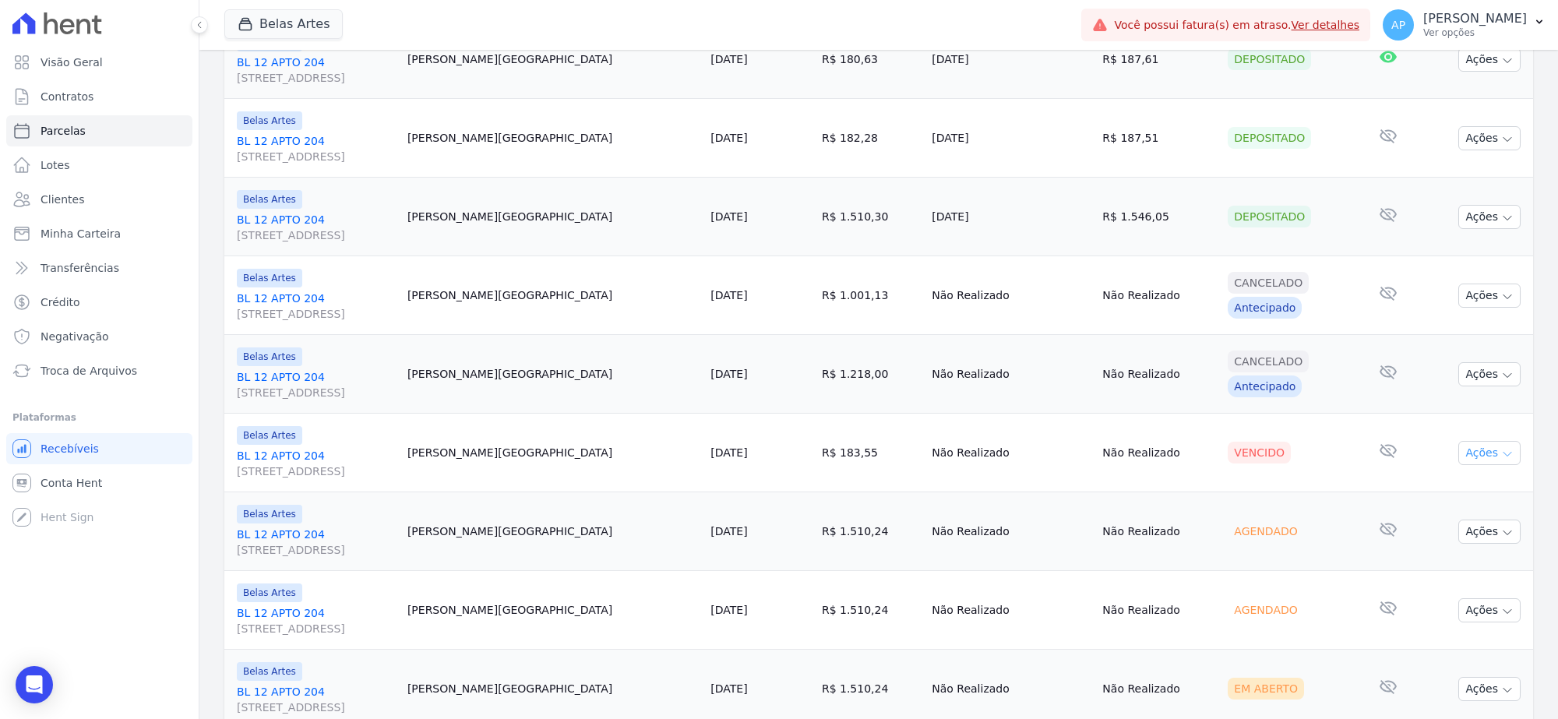
click at [1501, 449] on icon "button" at bounding box center [1507, 454] width 12 height 12
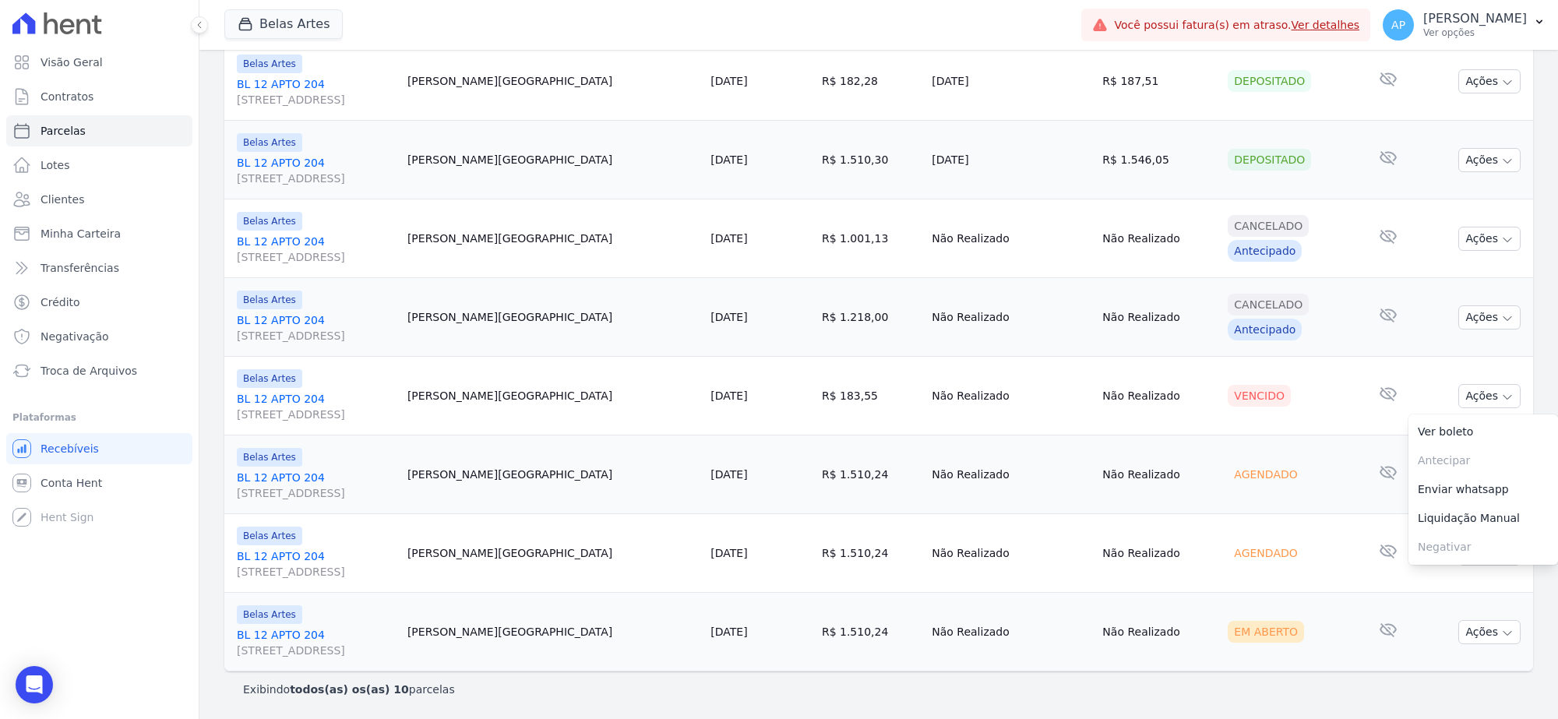
drag, startPoint x: 534, startPoint y: 393, endPoint x: 436, endPoint y: 392, distance: 98.1
click at [436, 392] on tr "Belas Artes BL 12 APTO 204 Rua 16, 1144, Fortaleza Jennyfer França 10/10/2025 R…" at bounding box center [878, 396] width 1308 height 79
click at [401, 392] on td "Belas Artes BL 12 APTO 204 Rua 16, 1144, Fortaleza" at bounding box center [312, 396] width 177 height 79
drag, startPoint x: 531, startPoint y: 394, endPoint x: 446, endPoint y: 391, distance: 85.7
click at [446, 391] on td "Jennyfer França" at bounding box center [552, 396] width 303 height 79
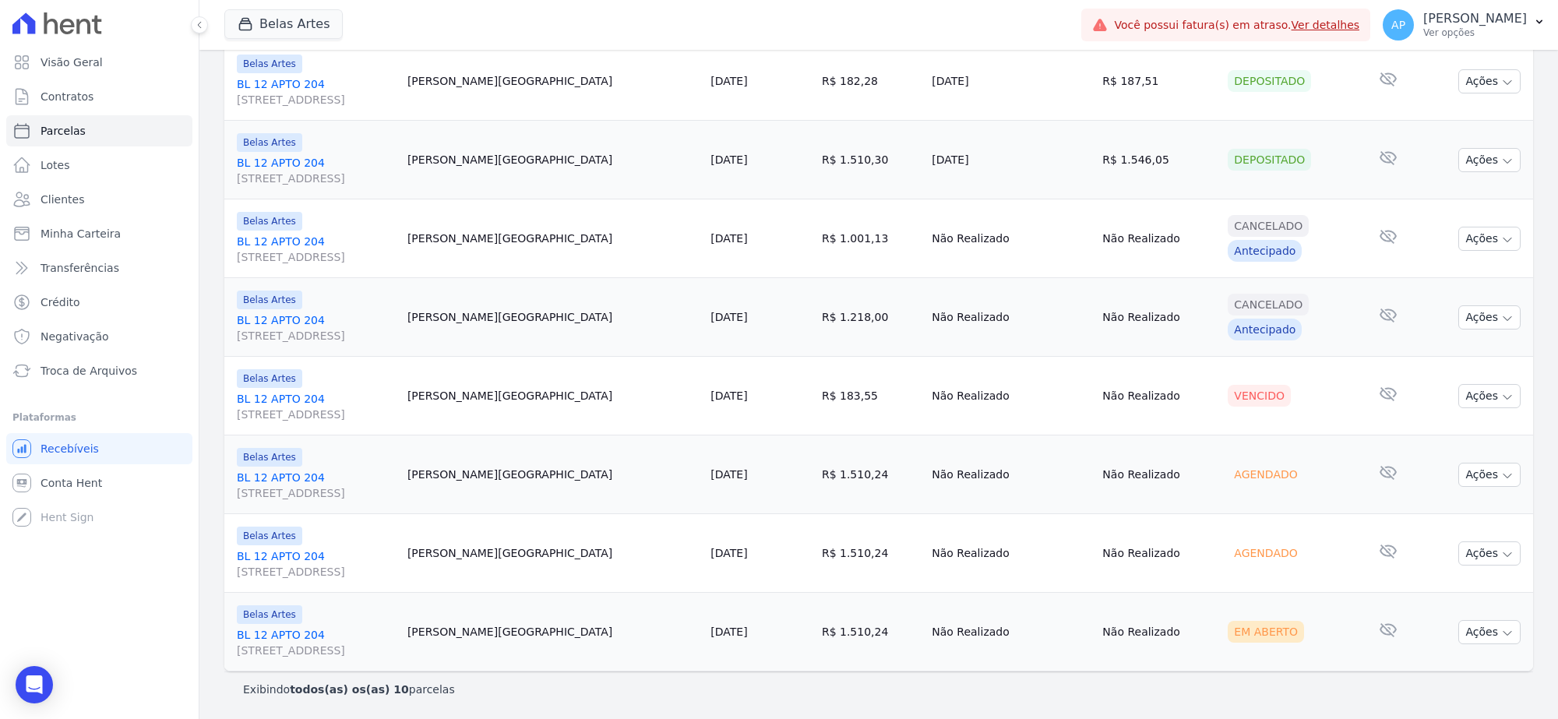
copy td "Jennyfer França"
click at [1460, 397] on button "Ações" at bounding box center [1489, 396] width 62 height 24
click at [1456, 427] on link "Ver boleto" at bounding box center [1483, 431] width 150 height 29
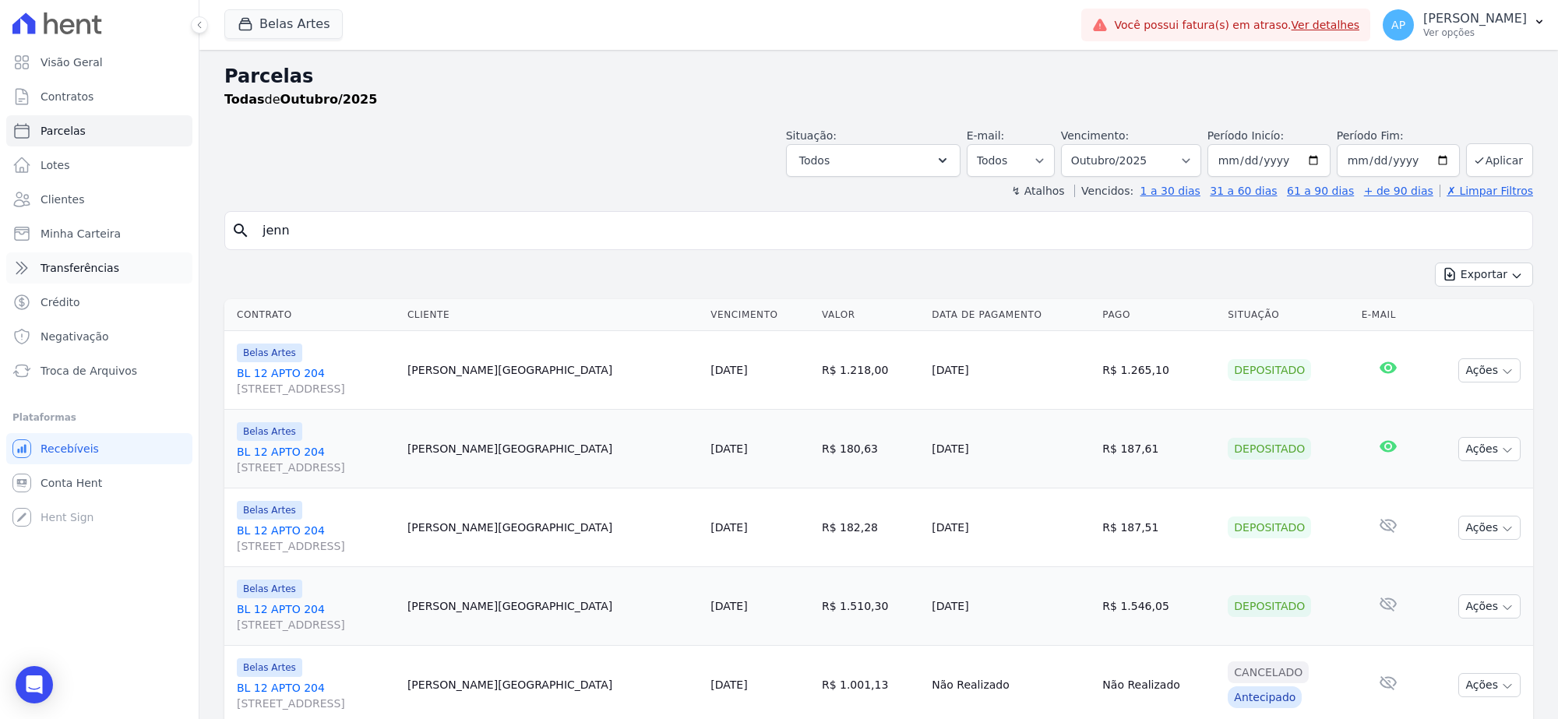
drag, startPoint x: 402, startPoint y: 243, endPoint x: 191, endPoint y: 259, distance: 211.6
click at [191, 259] on div "Visão Geral Contratos Parcelas Lotes Clientes Minha Carteira Transferências Cré…" at bounding box center [779, 359] width 1558 height 719
paste input "[PERSON_NAME] [PERSON_NAME]"
type input "[PERSON_NAME] [PERSON_NAME]"
select select
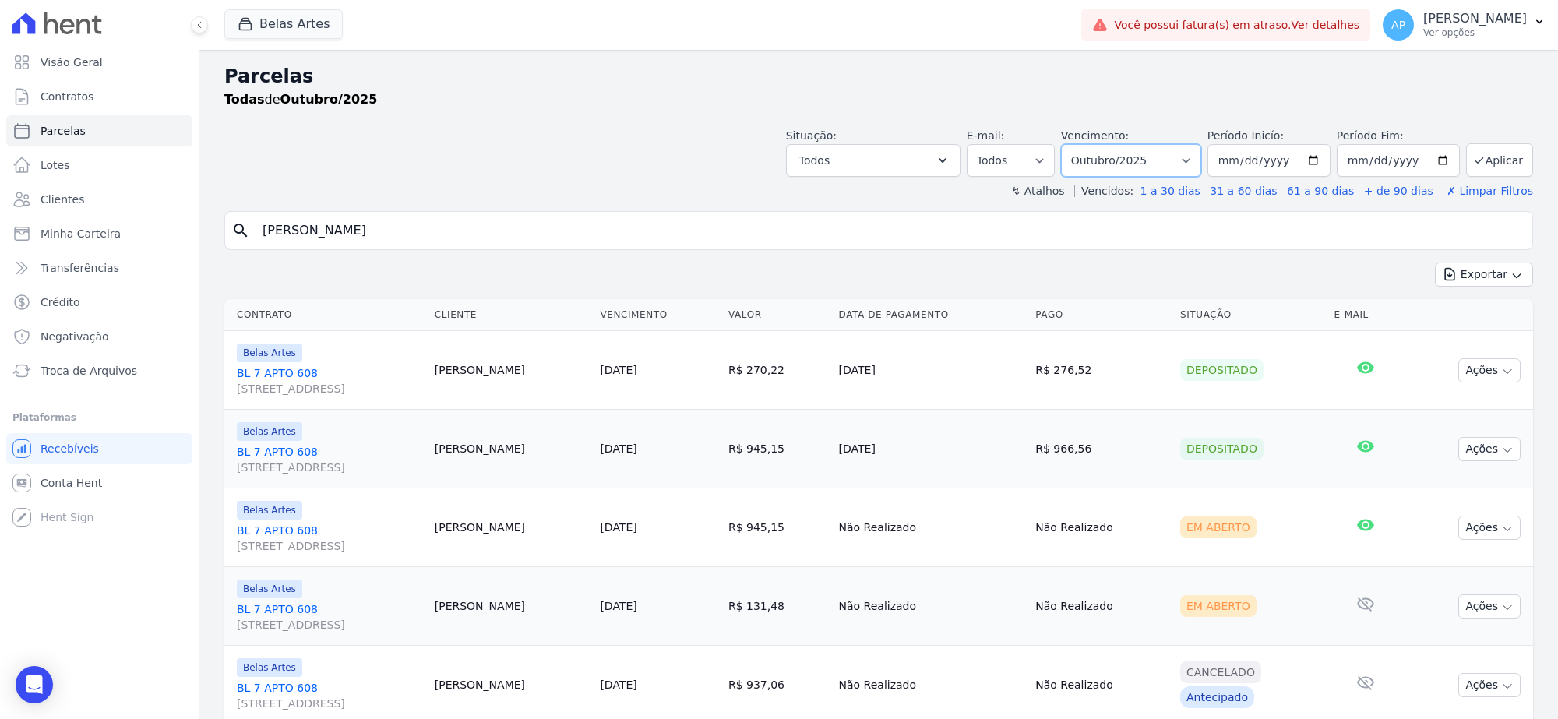
click at [1146, 160] on select "Filtrar por período ──────── Todos os meses Setembro/2022 Outubro/2022 Novembro…" at bounding box center [1131, 160] width 140 height 33
select select "09/2025"
click at [1066, 144] on select "Filtrar por período ──────── Todos os meses Setembro/2022 Outubro/2022 Novembro…" at bounding box center [1131, 160] width 140 height 33
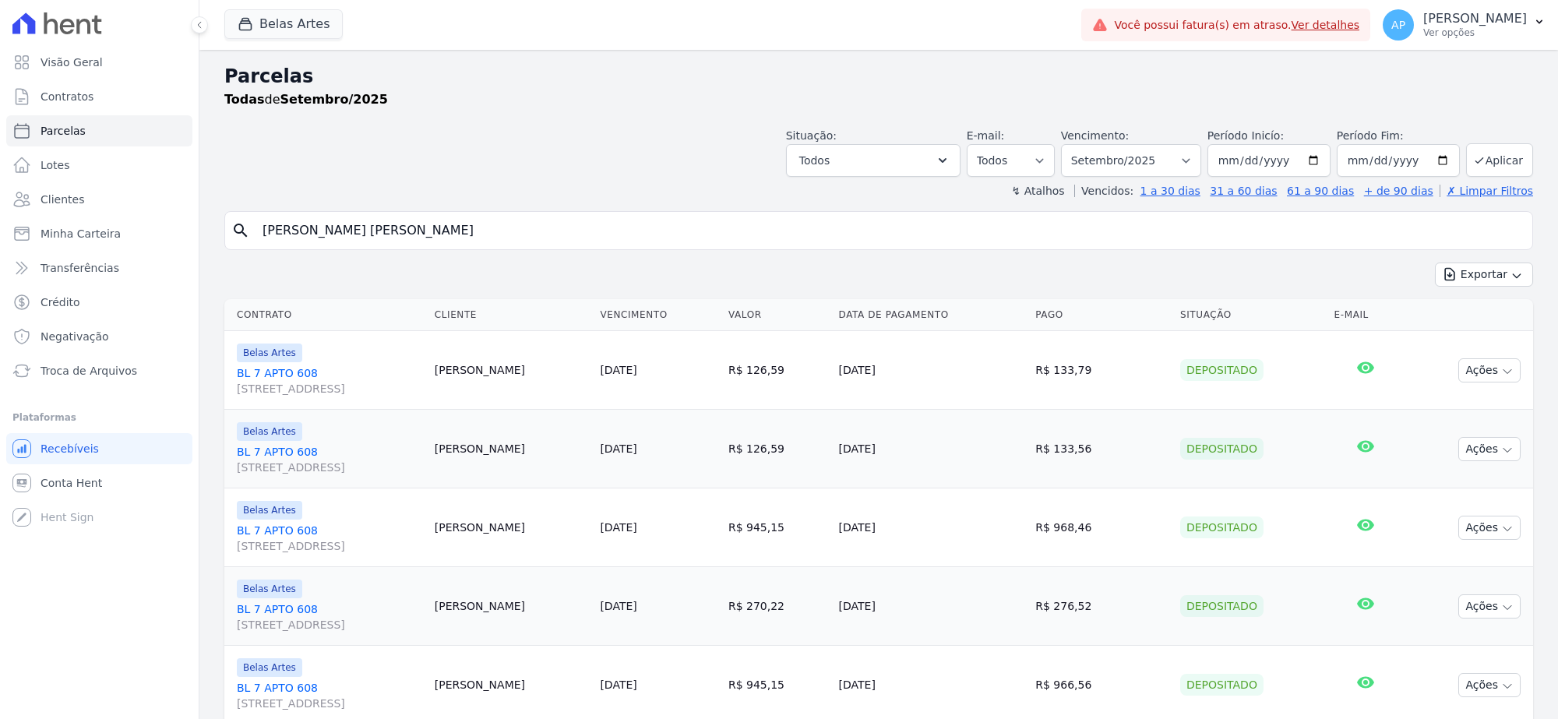
select select
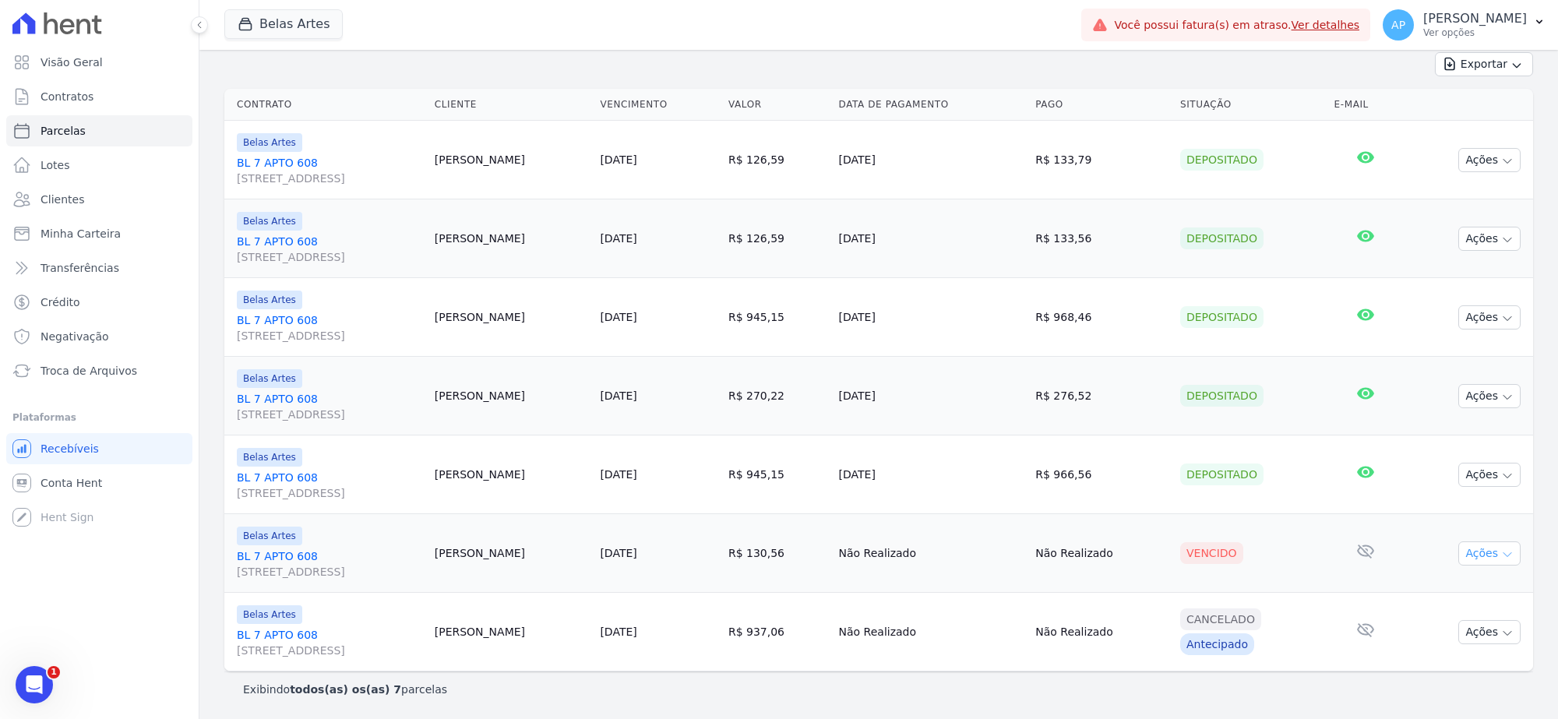
click at [1501, 551] on icon "button" at bounding box center [1507, 554] width 12 height 12
click at [1433, 588] on link "Ver boleto" at bounding box center [1483, 587] width 150 height 29
